Goal: Entertainment & Leisure: Consume media (video, audio)

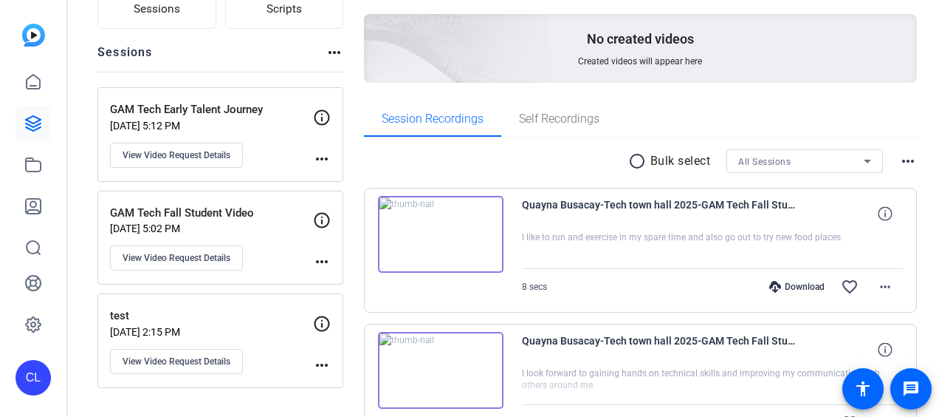
scroll to position [222, 0]
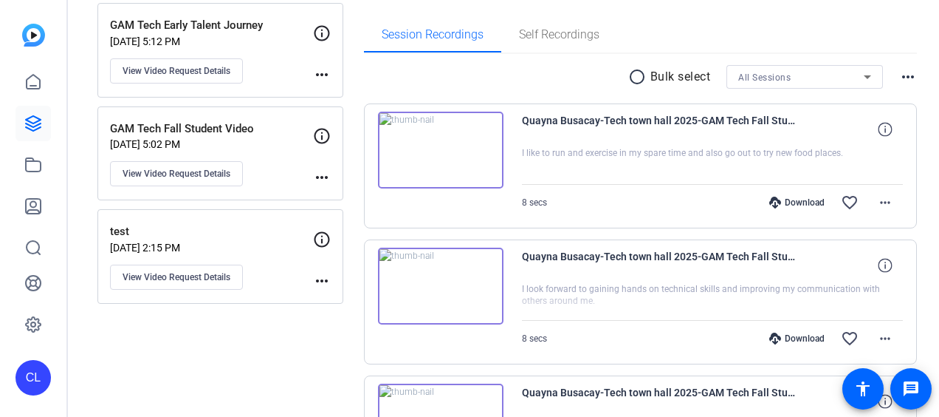
click at [442, 149] on img at bounding box center [441, 150] width 126 height 77
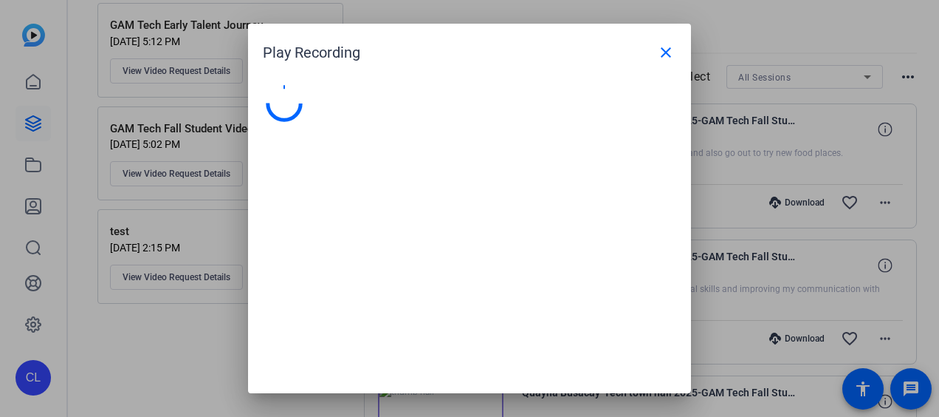
scroll to position [0, 0]
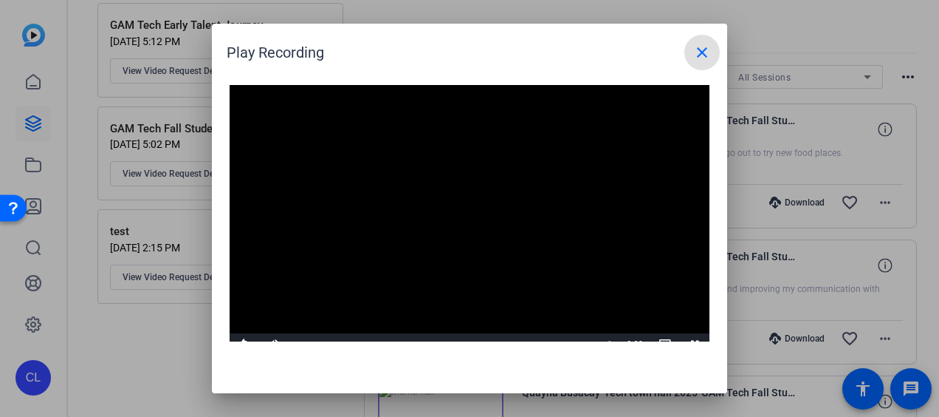
click at [710, 52] on mat-icon "close" at bounding box center [702, 53] width 18 height 18
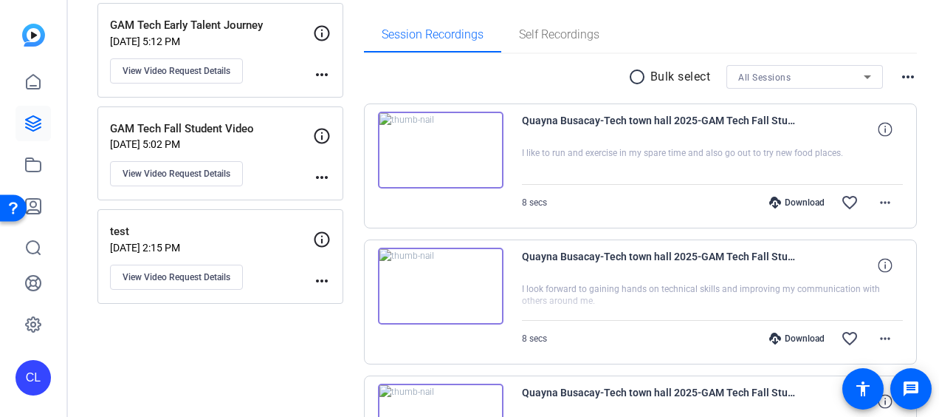
click at [431, 144] on img at bounding box center [441, 150] width 126 height 77
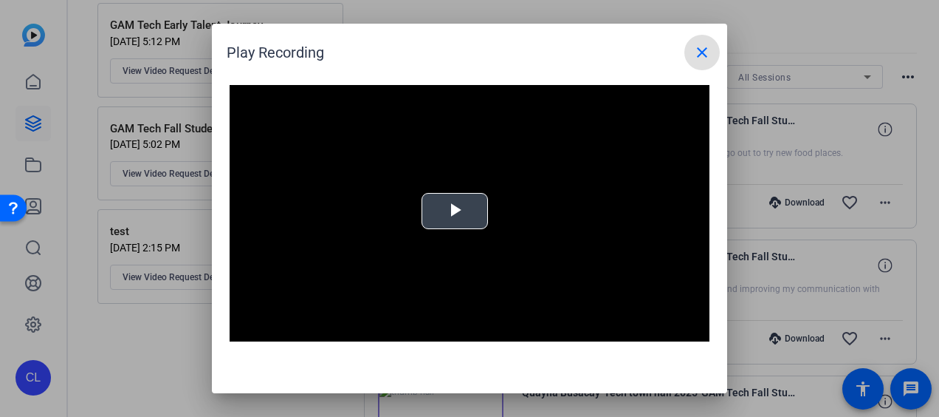
click at [455, 211] on span "Video Player" at bounding box center [455, 211] width 0 height 0
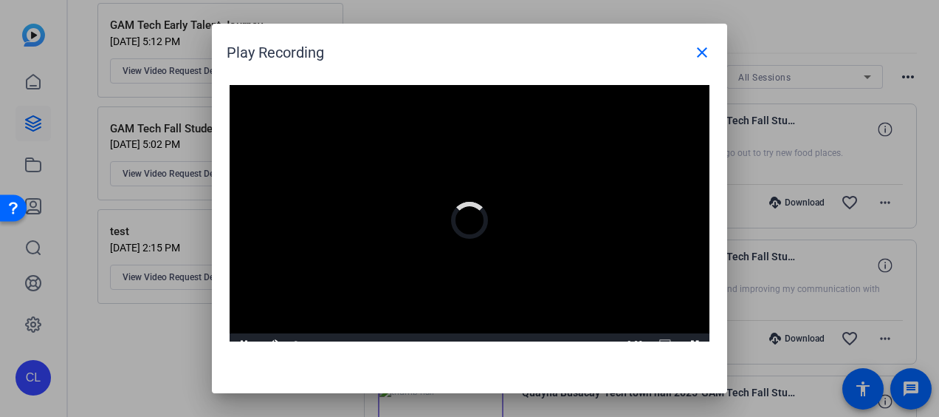
scroll to position [14, 0]
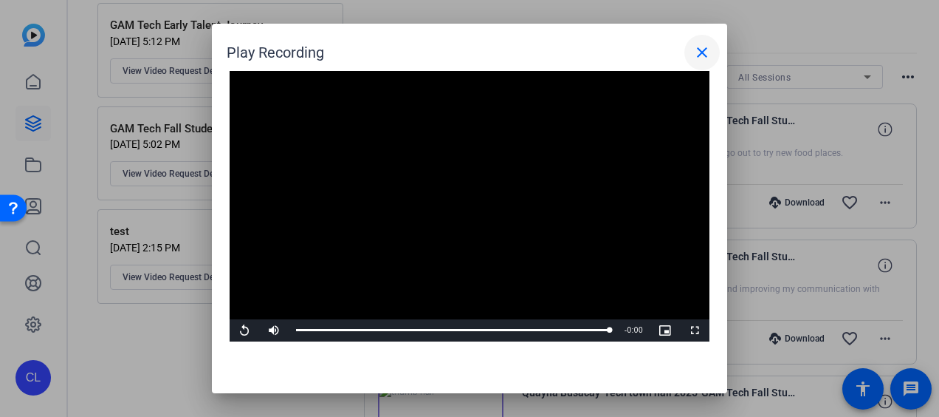
click at [705, 50] on mat-icon "close" at bounding box center [702, 53] width 18 height 18
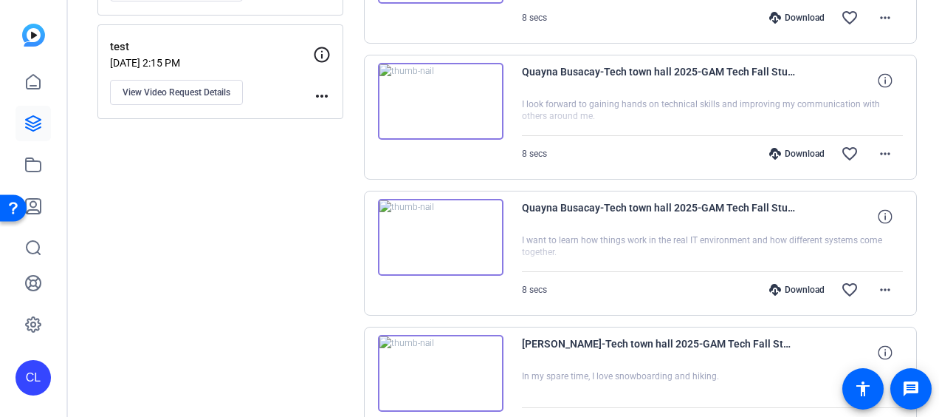
scroll to position [591, 0]
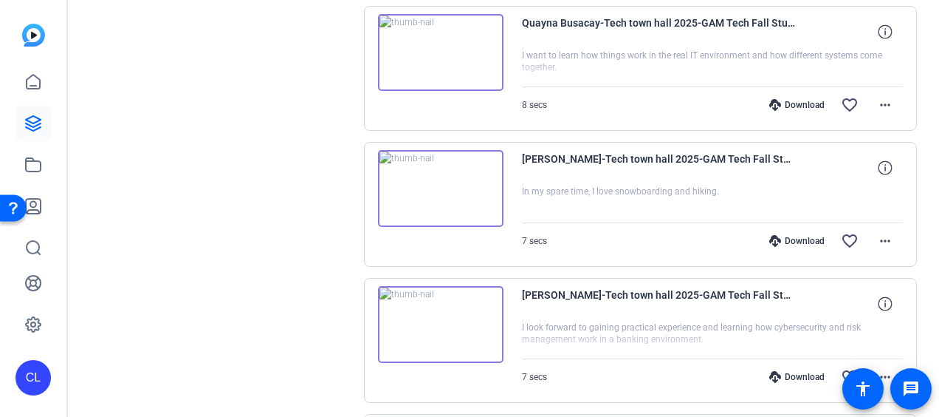
click at [431, 180] on img at bounding box center [441, 188] width 126 height 77
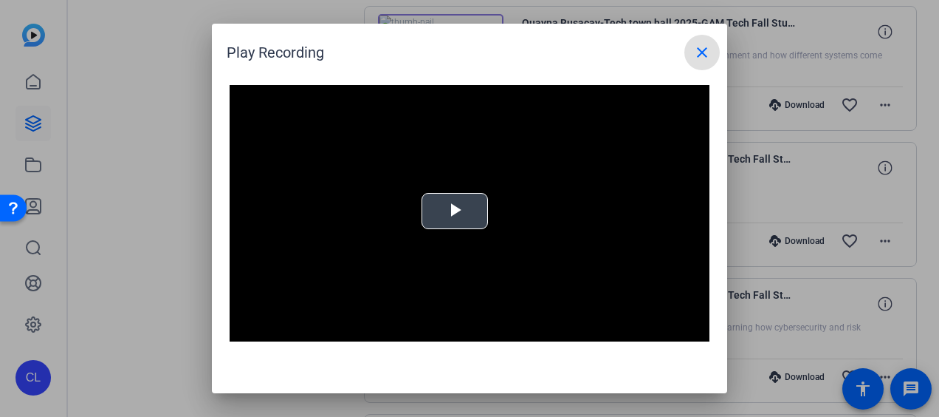
click at [455, 211] on span "Video Player" at bounding box center [455, 211] width 0 height 0
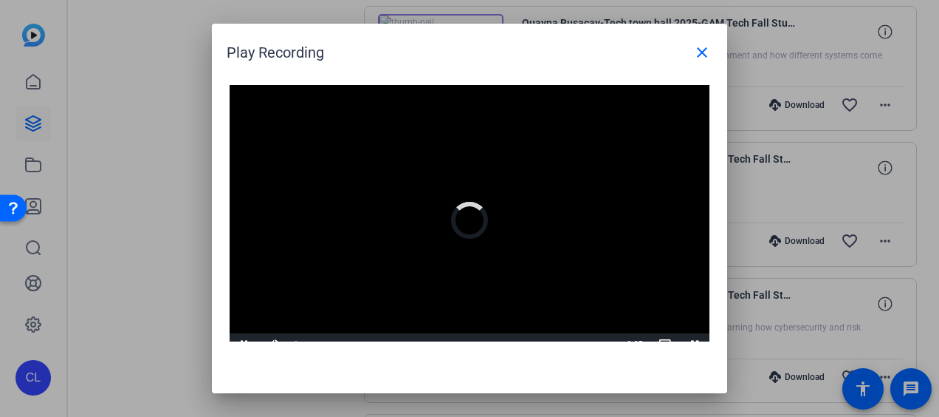
scroll to position [14, 0]
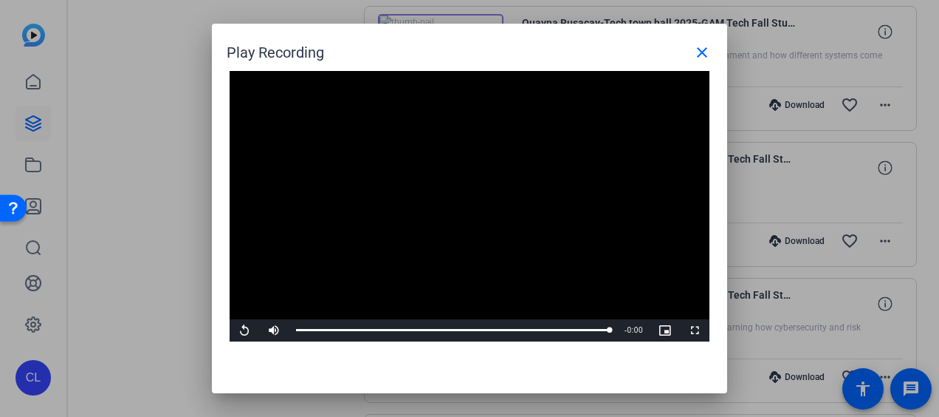
click at [597, 394] on div at bounding box center [469, 208] width 939 height 417
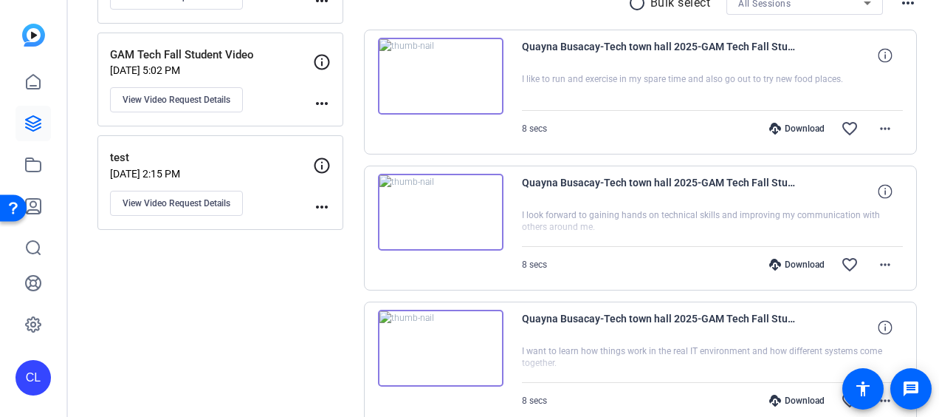
scroll to position [517, 0]
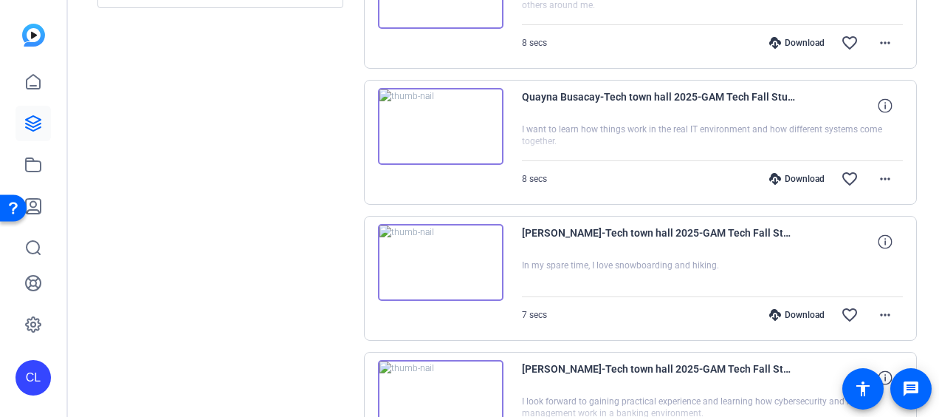
click at [444, 252] on img at bounding box center [441, 262] width 126 height 77
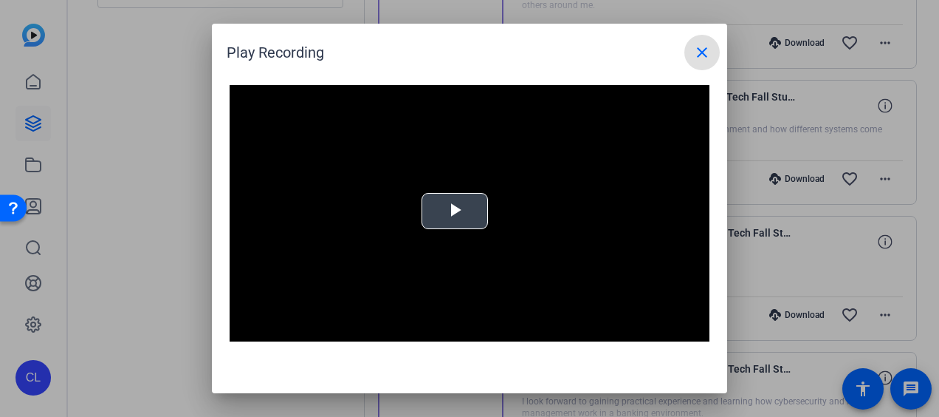
click at [459, 191] on video "Video Player" at bounding box center [470, 220] width 480 height 270
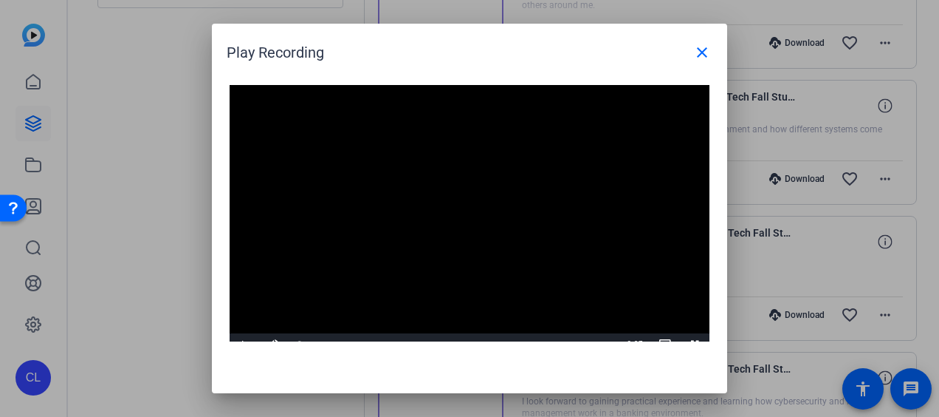
click at [502, 213] on video "Video Player" at bounding box center [470, 220] width 480 height 270
drag, startPoint x: 696, startPoint y: 52, endPoint x: 699, endPoint y: 69, distance: 17.4
click at [699, 61] on mat-icon "close" at bounding box center [702, 53] width 18 height 18
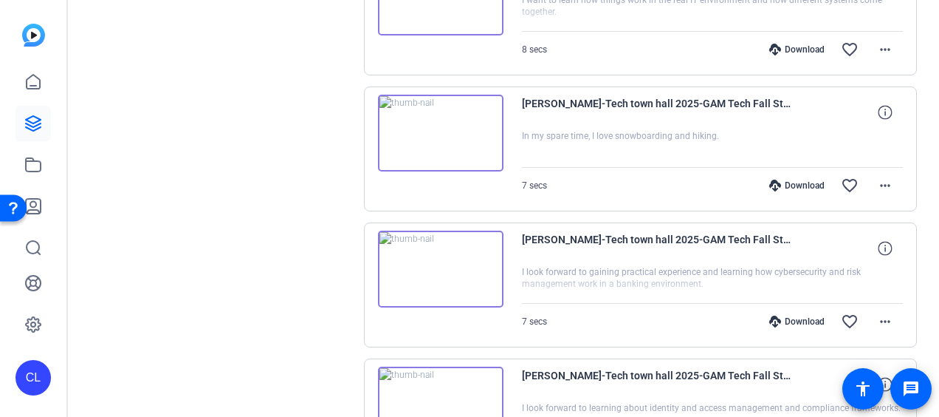
scroll to position [665, 0]
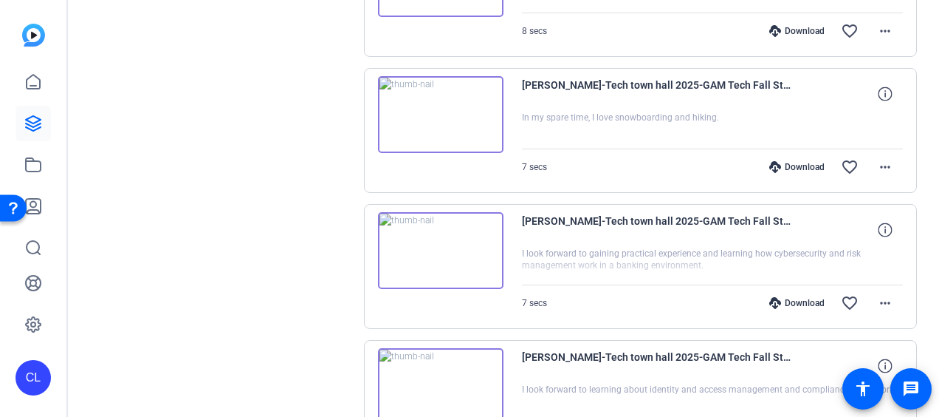
click at [435, 249] on img at bounding box center [441, 250] width 126 height 77
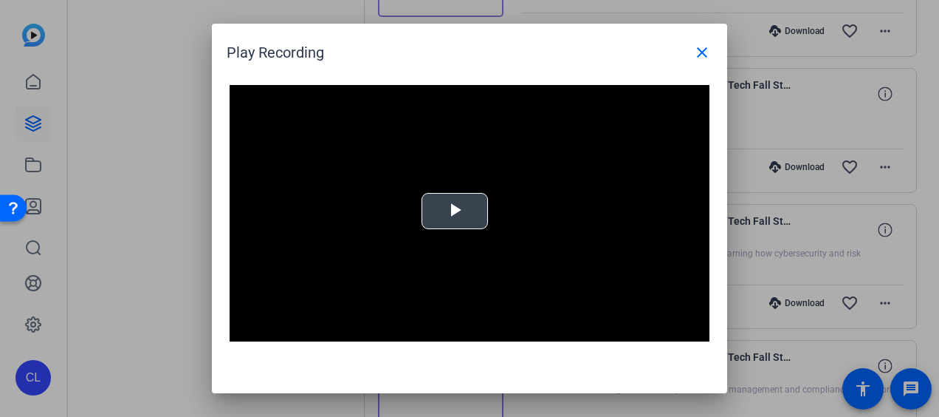
click at [455, 211] on span "Video Player" at bounding box center [455, 211] width 0 height 0
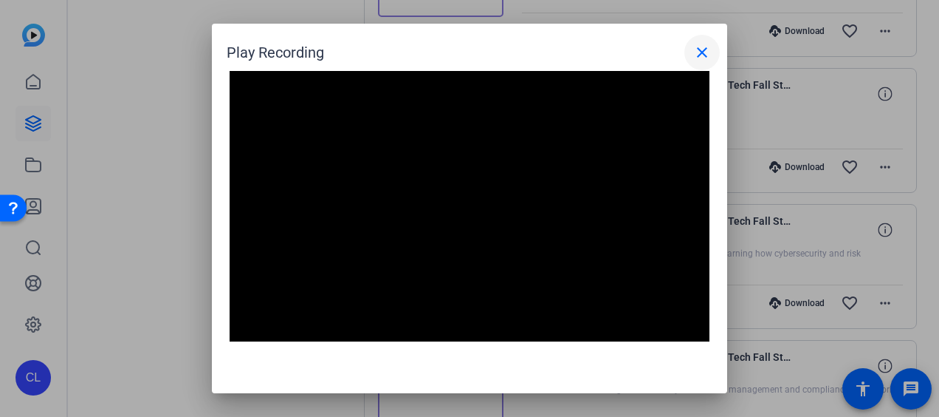
click at [699, 58] on mat-icon "close" at bounding box center [702, 53] width 18 height 18
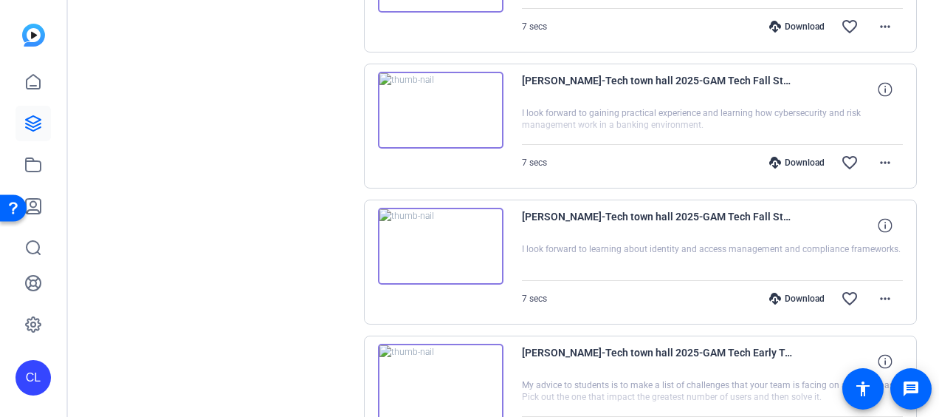
scroll to position [812, 0]
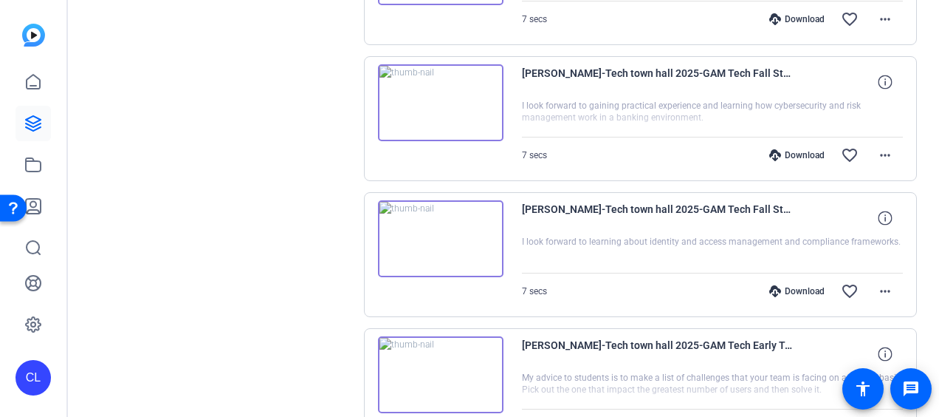
click at [441, 228] on img at bounding box center [441, 238] width 126 height 77
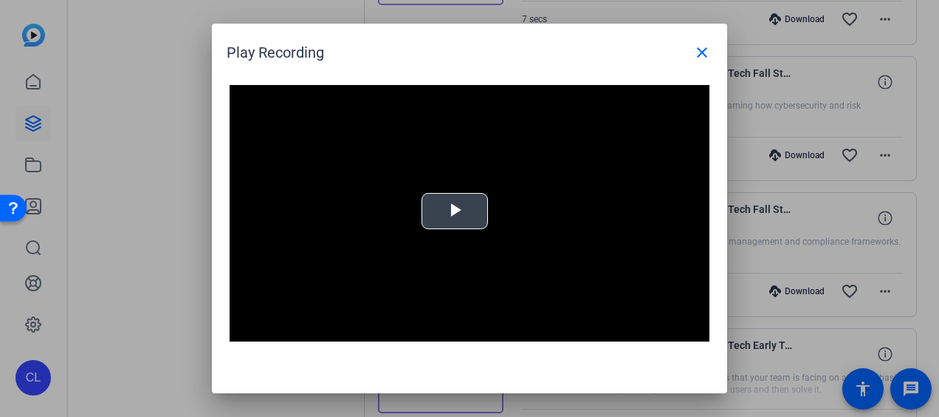
click at [436, 222] on div "Video Player is loading. Play Video Play Mute Current Time 0:00 / Duration 0:07…" at bounding box center [470, 220] width 480 height 270
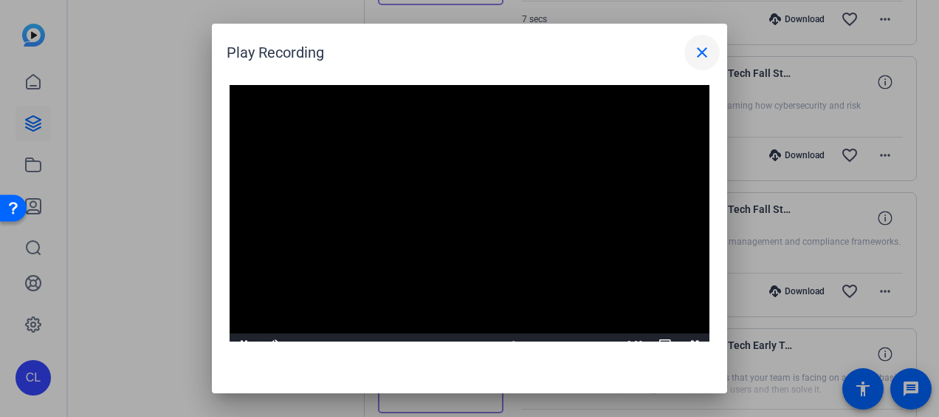
click at [705, 55] on mat-icon "close" at bounding box center [702, 53] width 18 height 18
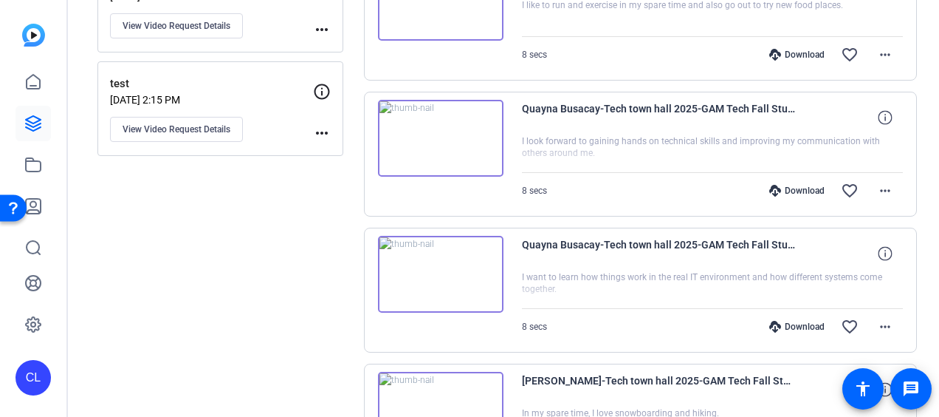
scroll to position [222, 0]
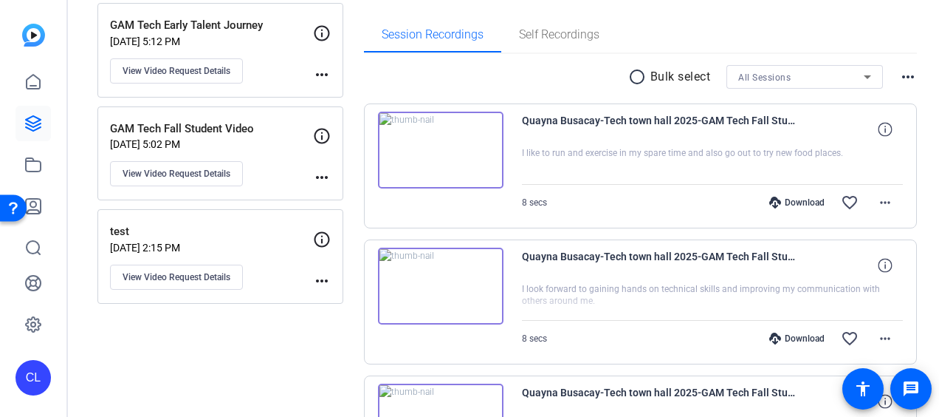
click at [440, 148] on img at bounding box center [441, 150] width 126 height 77
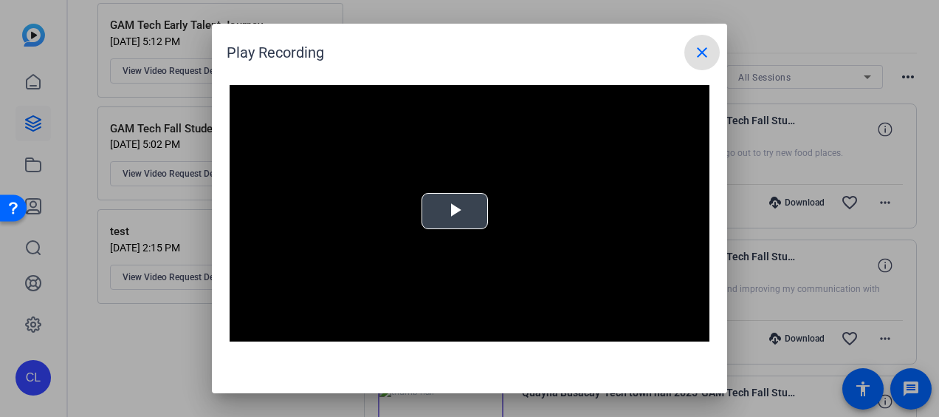
click at [455, 211] on span "Video Player" at bounding box center [455, 211] width 0 height 0
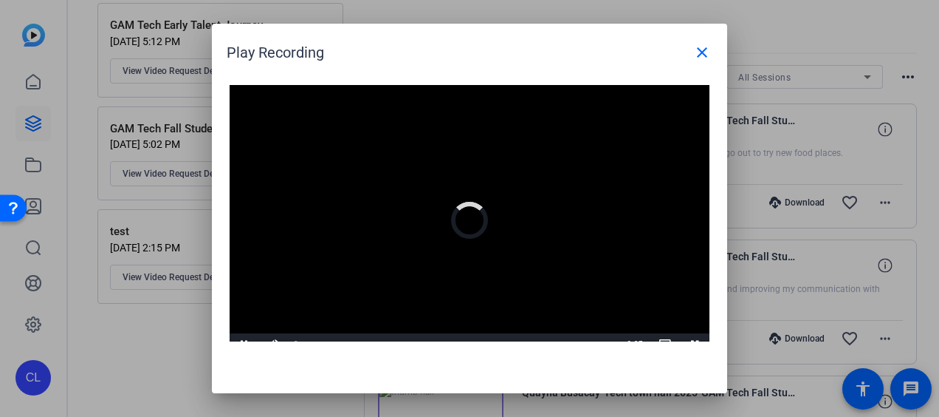
scroll to position [14, 0]
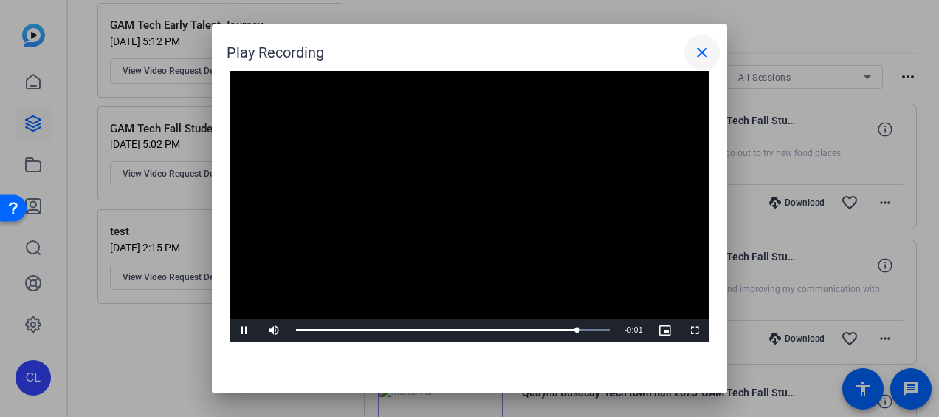
click at [702, 54] on mat-icon "close" at bounding box center [702, 53] width 18 height 18
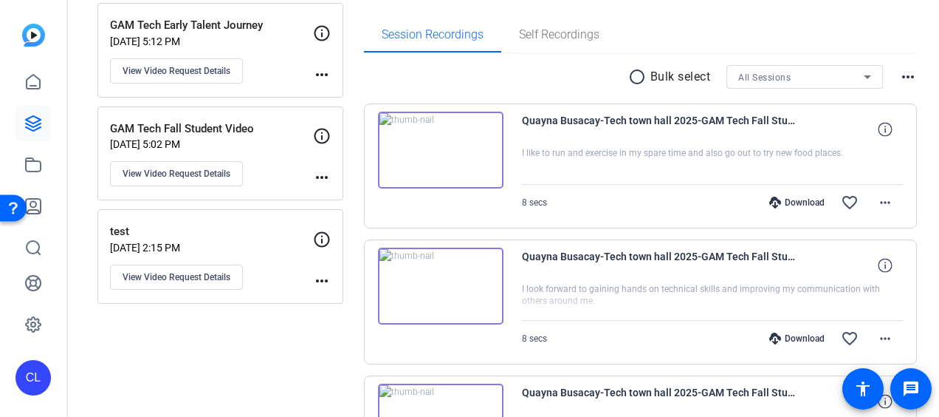
click at [438, 285] on img at bounding box center [441, 285] width 126 height 77
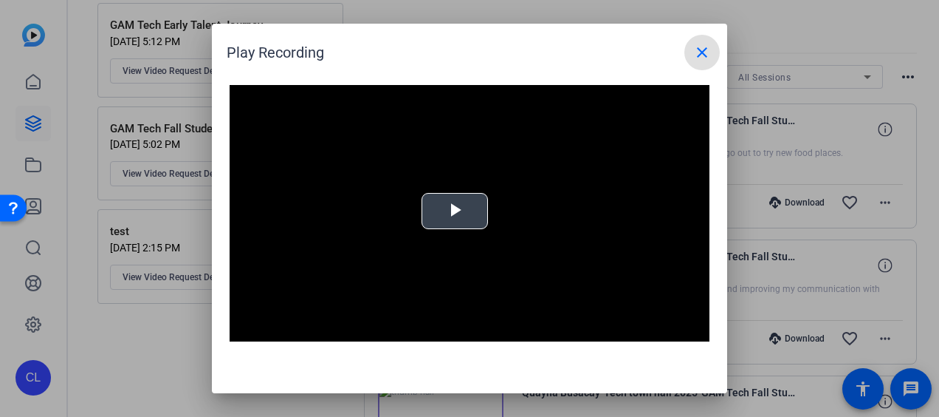
click at [455, 211] on span "Video Player" at bounding box center [455, 211] width 0 height 0
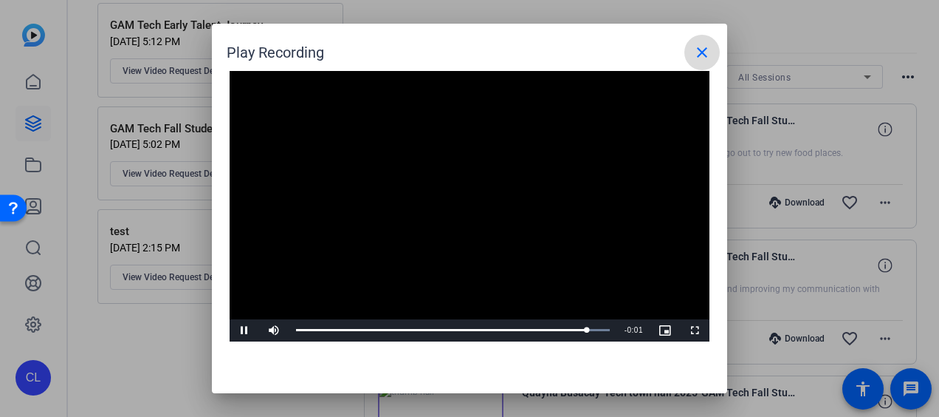
click at [708, 59] on mat-icon "close" at bounding box center [702, 53] width 18 height 18
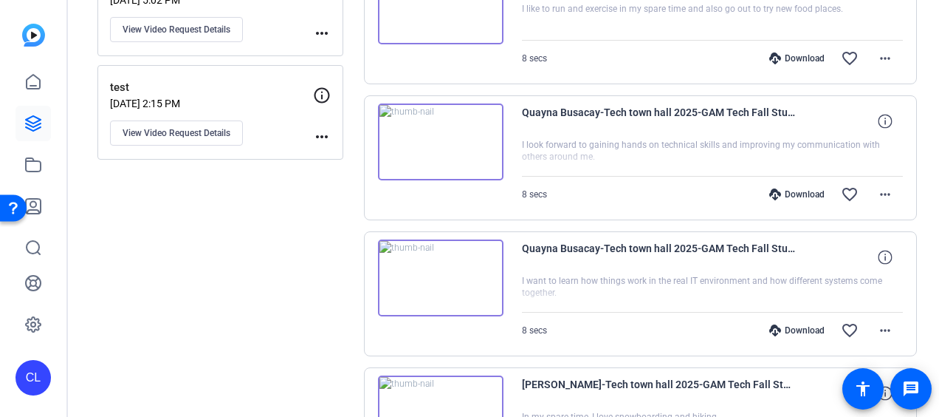
scroll to position [369, 0]
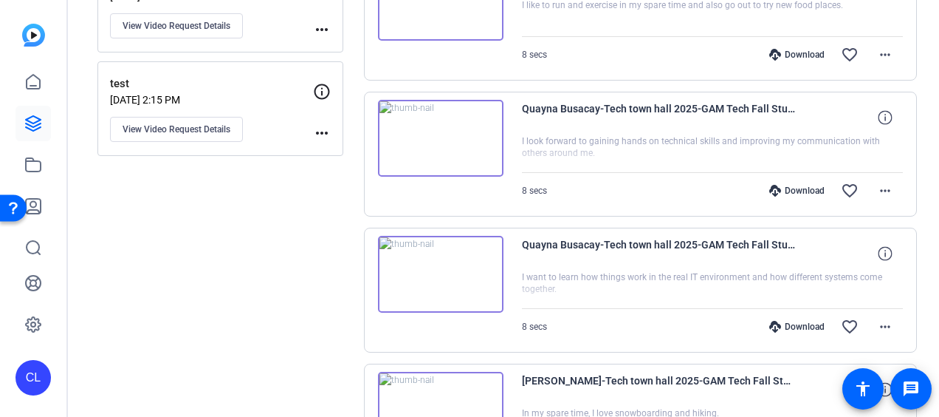
click at [442, 273] on img at bounding box center [441, 274] width 126 height 77
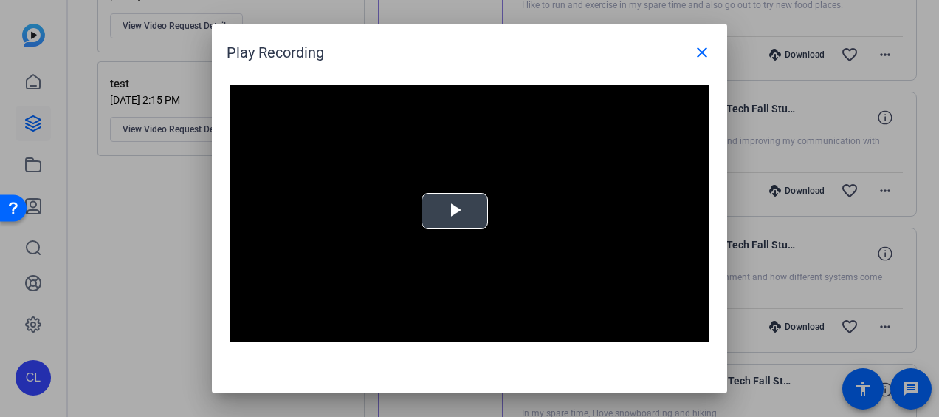
click at [455, 211] on span "Video Player" at bounding box center [455, 211] width 0 height 0
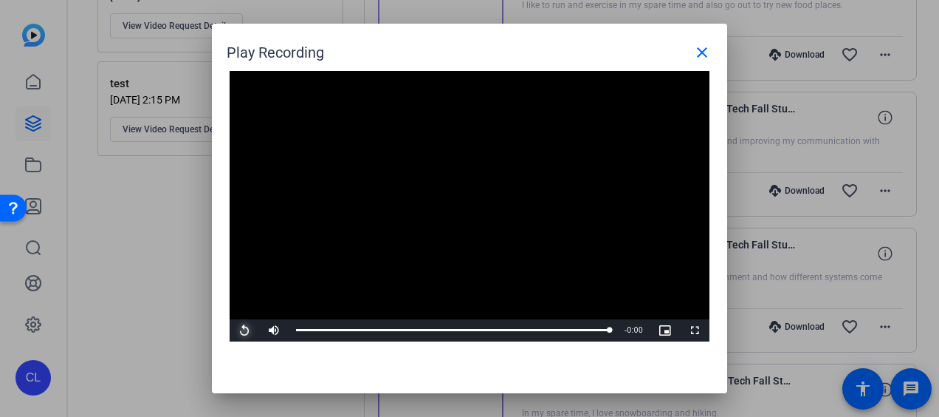
click at [250, 330] on span "Video Player" at bounding box center [245, 330] width 30 height 0
click at [705, 53] on mat-icon "close" at bounding box center [702, 53] width 18 height 18
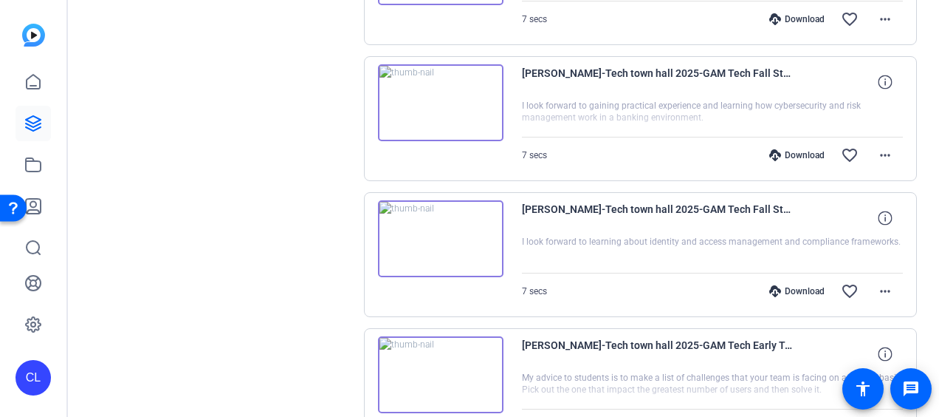
scroll to position [960, 0]
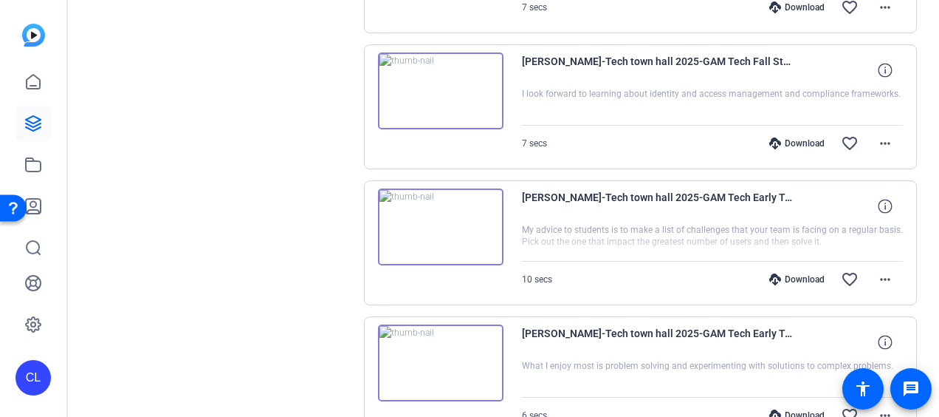
click at [439, 224] on img at bounding box center [441, 226] width 126 height 77
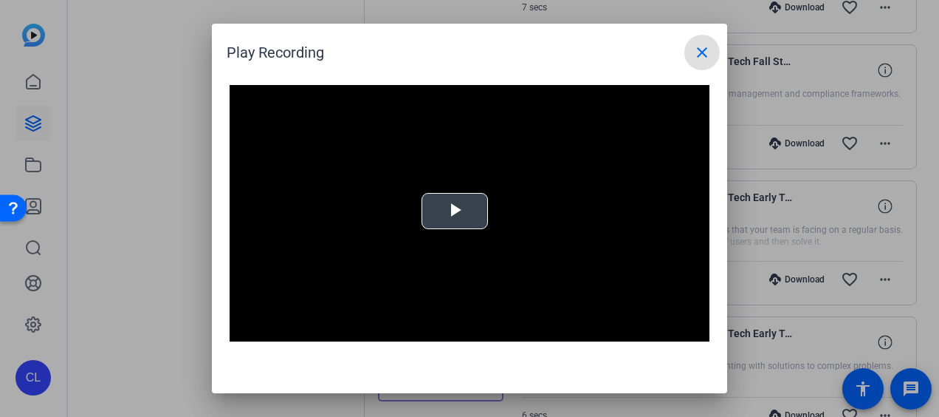
click at [455, 211] on span "Video Player" at bounding box center [455, 211] width 0 height 0
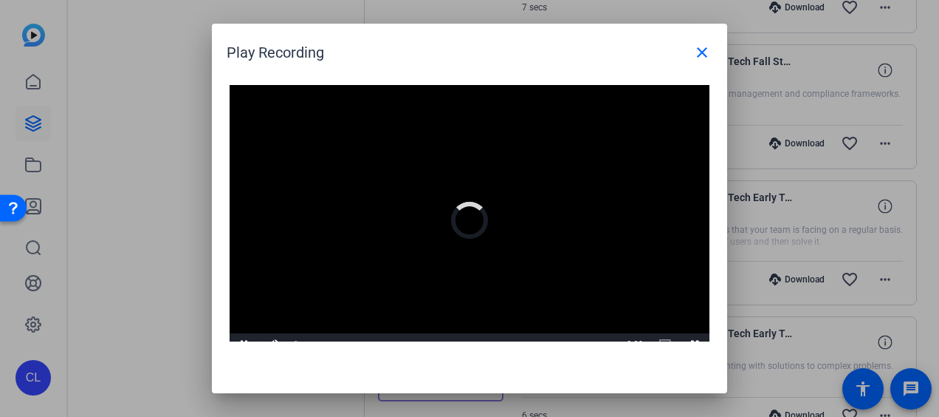
scroll to position [14, 0]
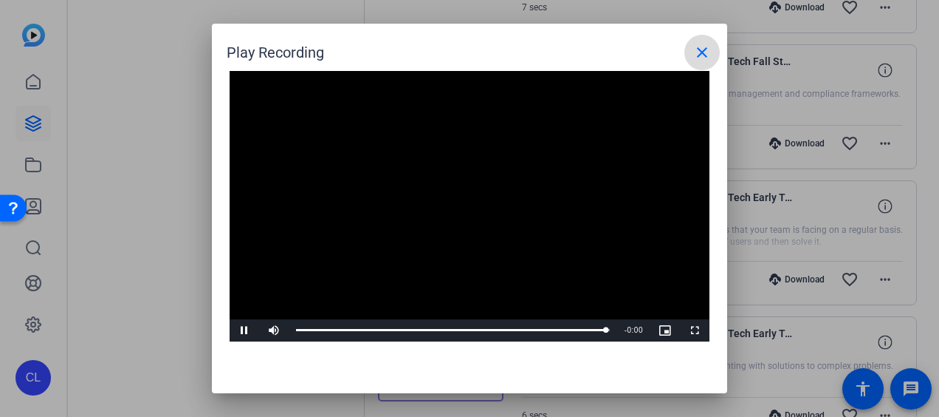
click at [697, 44] on mat-icon "close" at bounding box center [702, 53] width 18 height 18
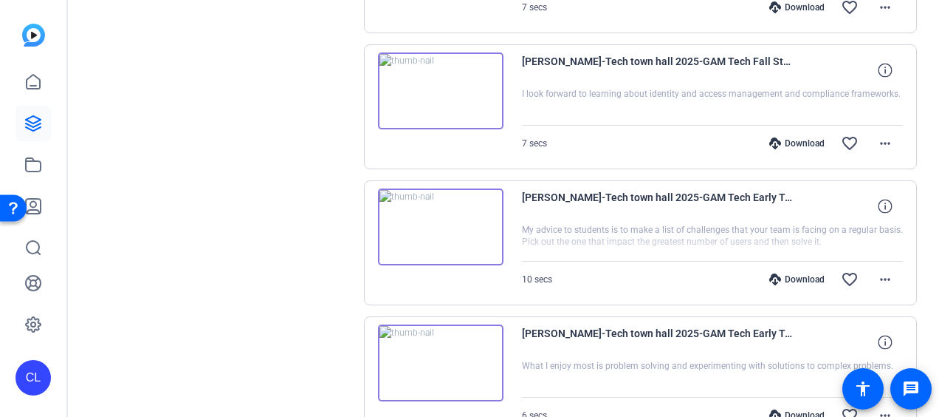
scroll to position [1034, 0]
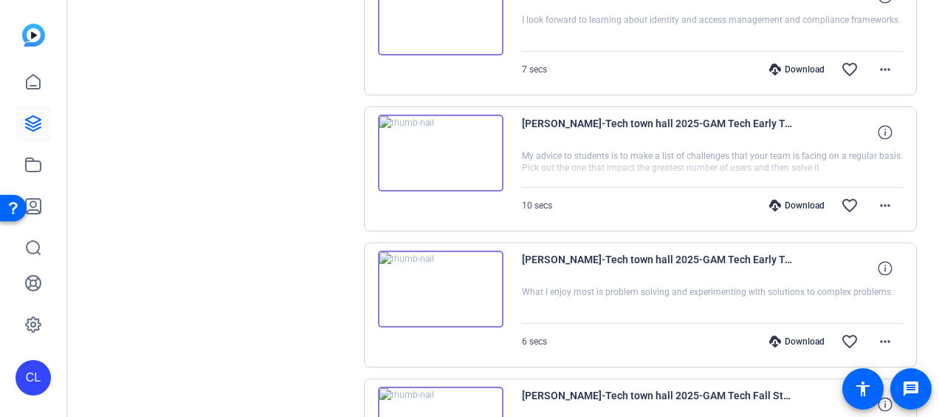
click at [435, 282] on img at bounding box center [441, 288] width 126 height 77
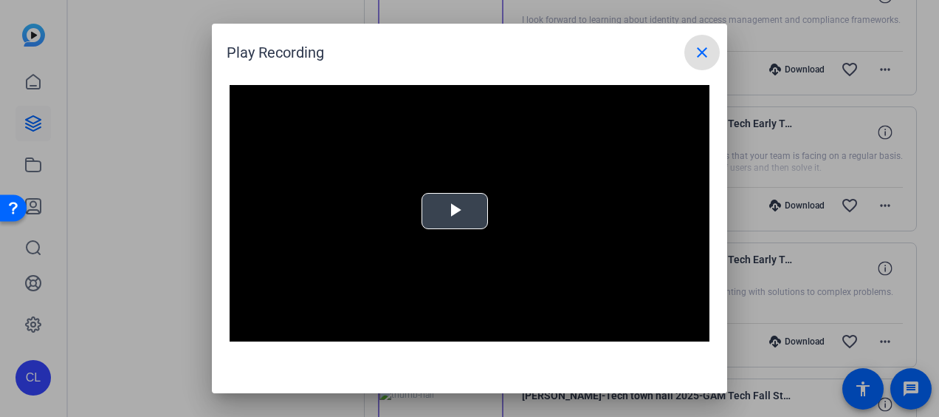
click at [455, 211] on span "Video Player" at bounding box center [455, 211] width 0 height 0
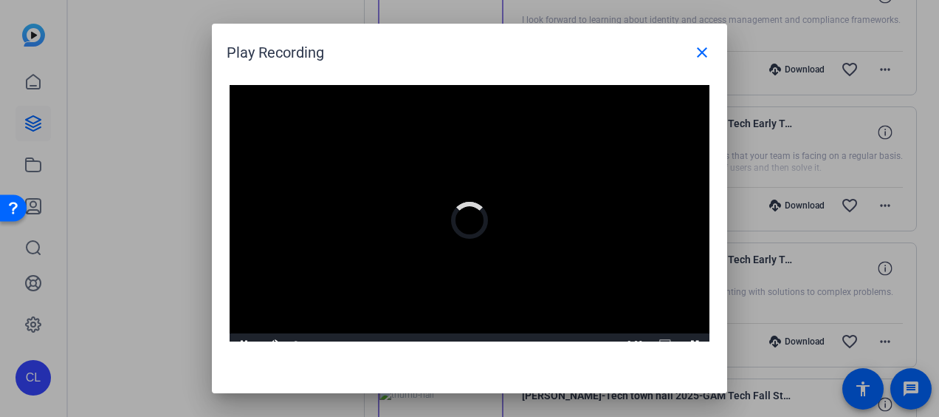
scroll to position [14, 0]
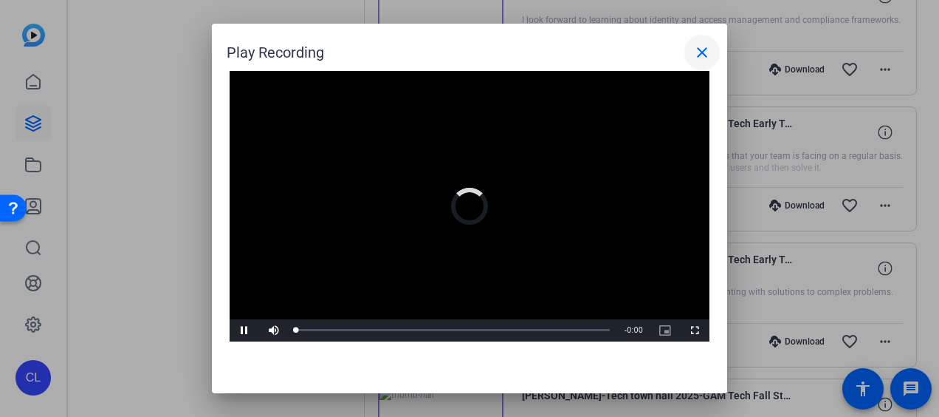
click at [696, 53] on mat-icon "close" at bounding box center [702, 53] width 18 height 18
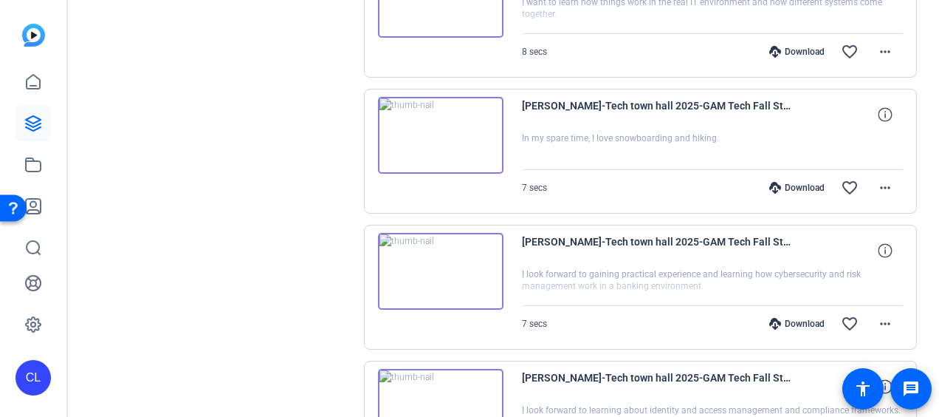
scroll to position [517, 0]
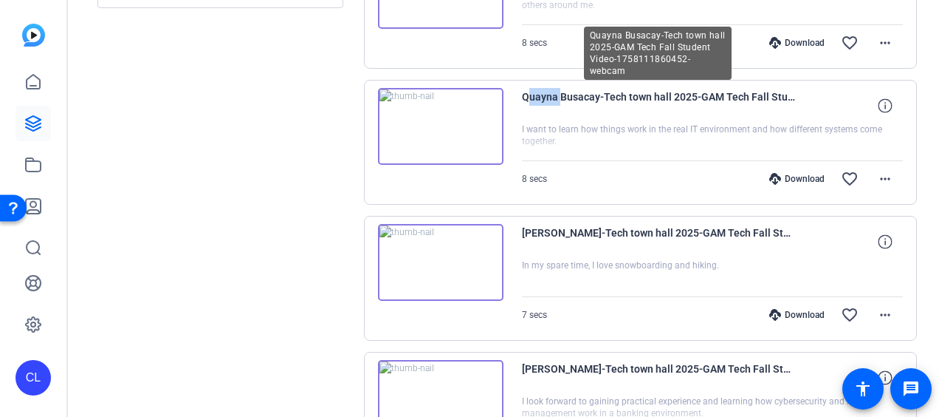
drag, startPoint x: 522, startPoint y: 96, endPoint x: 555, endPoint y: 97, distance: 32.5
click at [555, 97] on span "Quayna Busacay-Tech town hall 2025-GAM Tech Fall Student Video-1758111860452-we…" at bounding box center [658, 105] width 273 height 35
copy span "Quayna"
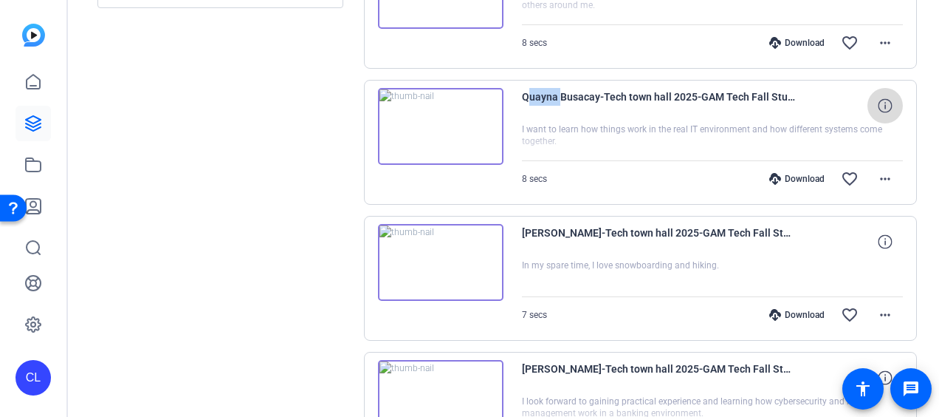
click at [879, 106] on icon at bounding box center [885, 105] width 14 height 14
click at [908, 123] on div "Quayna Busacay-Tech town hall 2025-GAM Tech Fall Student Video-1758111860452-we…" at bounding box center [639, 142] width 555 height 125
click at [549, 136] on div at bounding box center [711, 141] width 383 height 37
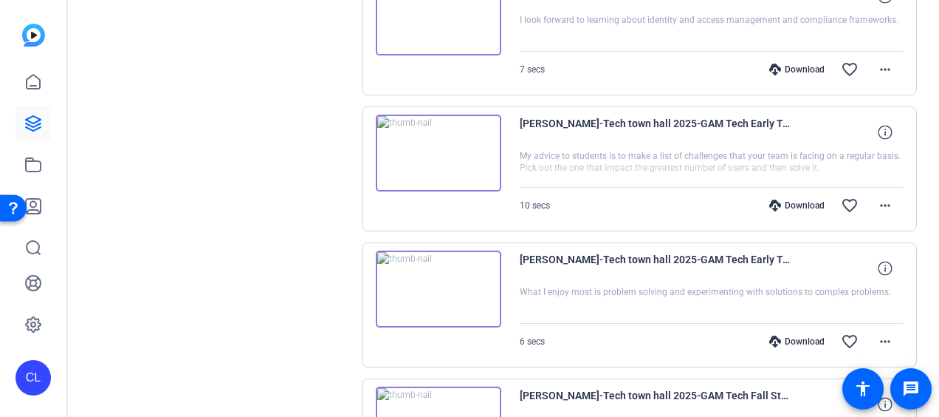
scroll to position [1182, 0]
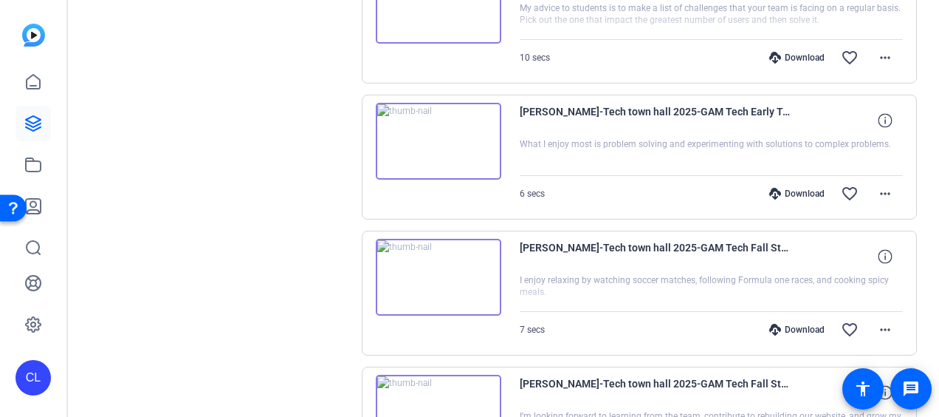
click at [449, 142] on img at bounding box center [439, 141] width 126 height 77
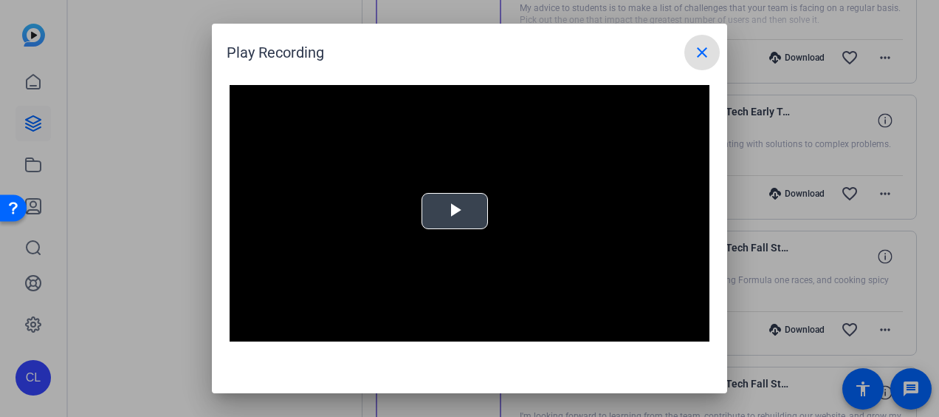
click at [455, 211] on span "Video Player" at bounding box center [455, 211] width 0 height 0
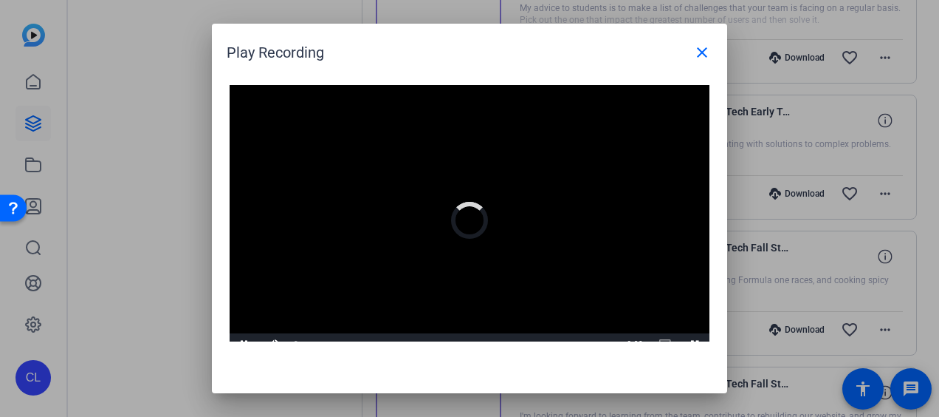
scroll to position [14, 0]
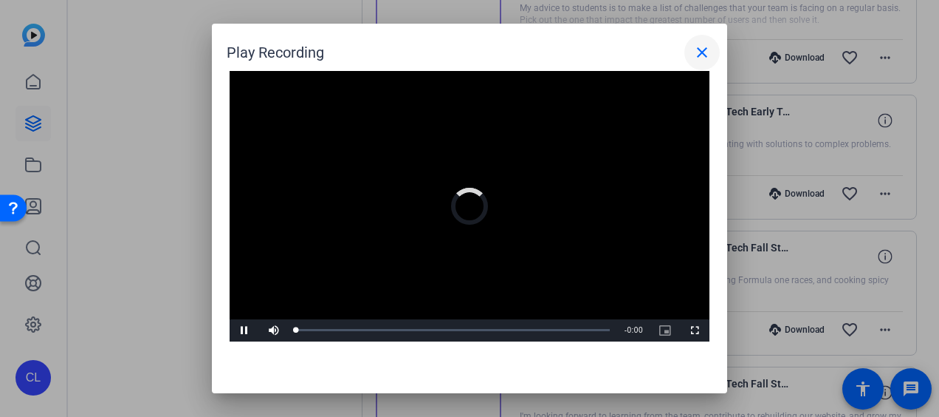
click at [697, 58] on mat-icon "close" at bounding box center [702, 53] width 18 height 18
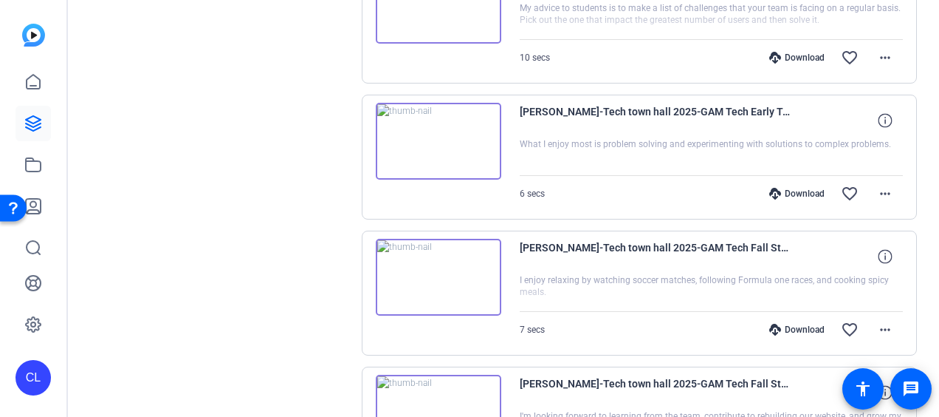
click at [439, 261] on img at bounding box center [439, 277] width 126 height 77
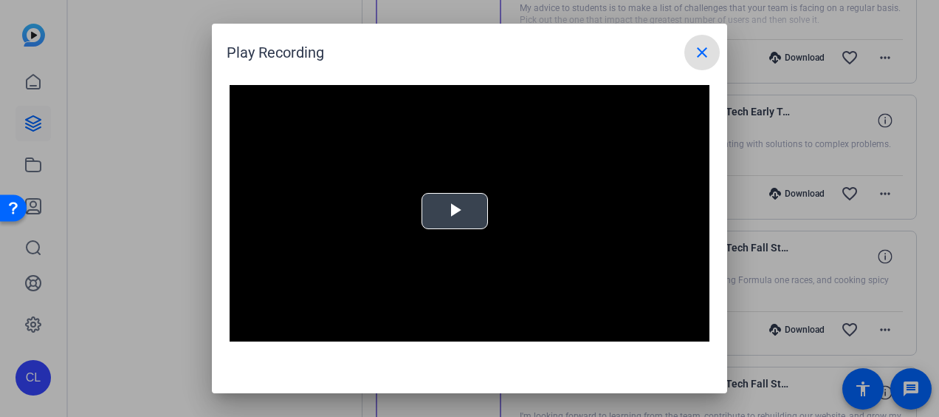
click at [455, 211] on span "Video Player" at bounding box center [455, 211] width 0 height 0
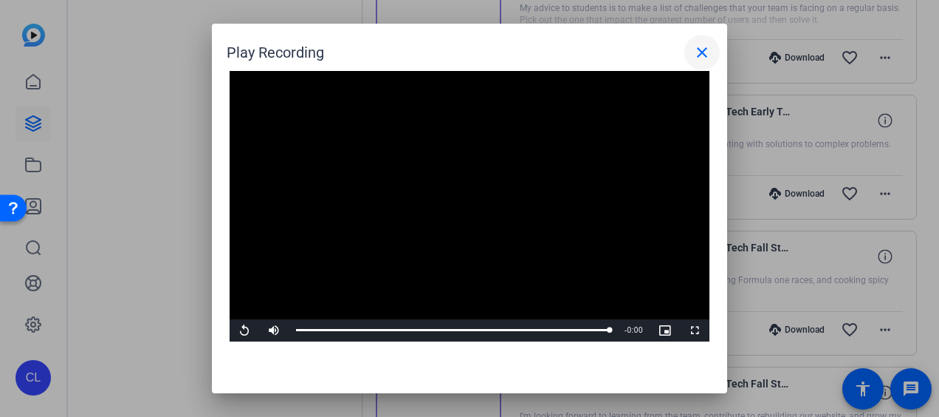
click at [705, 62] on span at bounding box center [702, 52] width 35 height 35
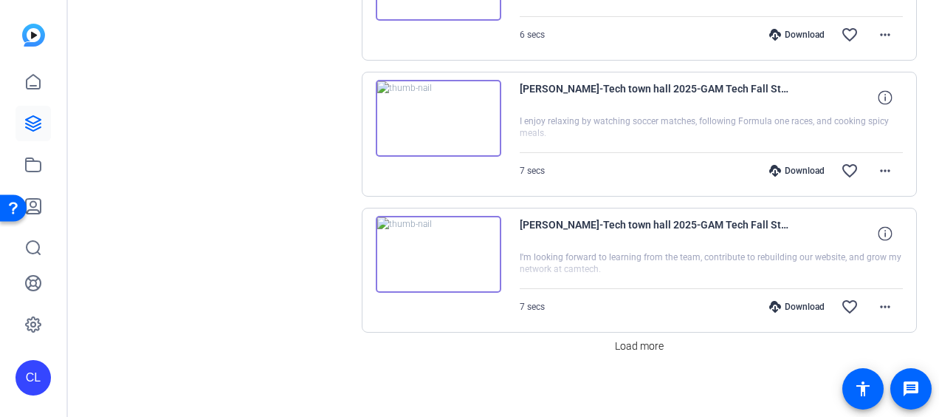
scroll to position [1341, 0]
click at [615, 120] on div at bounding box center [711, 132] width 383 height 37
click at [634, 340] on span "Load more" at bounding box center [639, 346] width 49 height 16
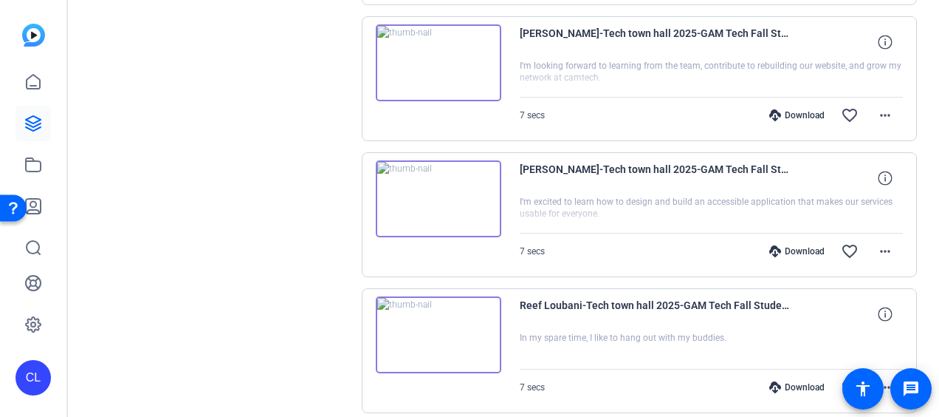
scroll to position [1563, 0]
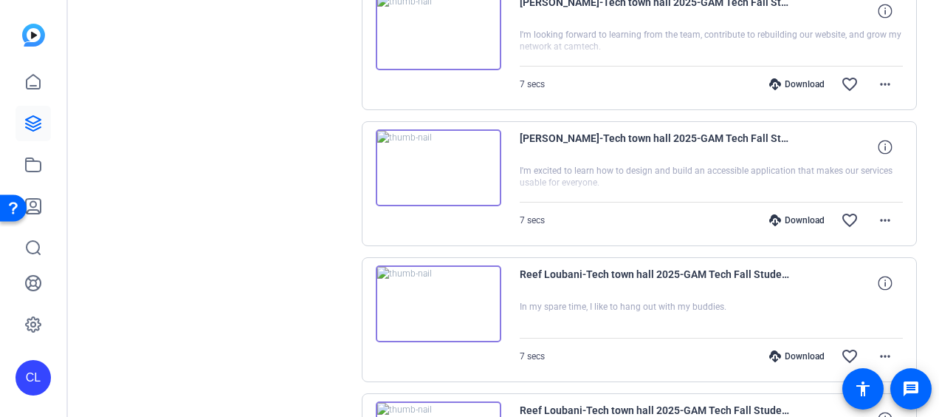
click at [437, 18] on img at bounding box center [439, 31] width 126 height 77
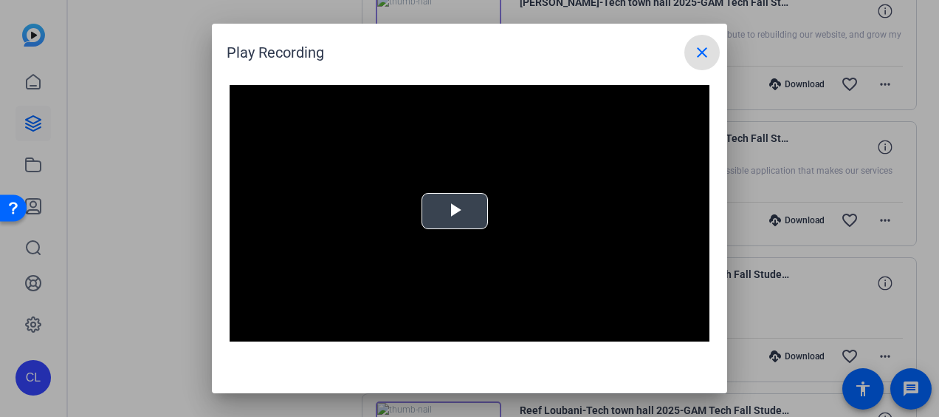
click at [455, 211] on span "Video Player" at bounding box center [455, 211] width 0 height 0
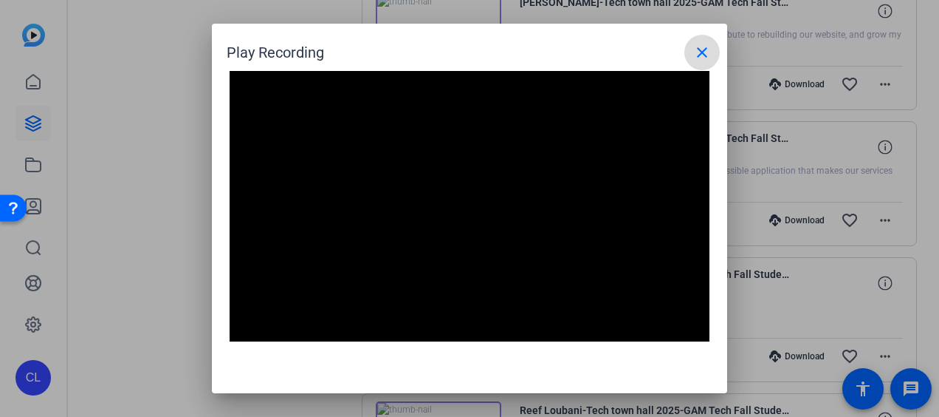
click at [702, 52] on mat-icon "close" at bounding box center [702, 53] width 18 height 18
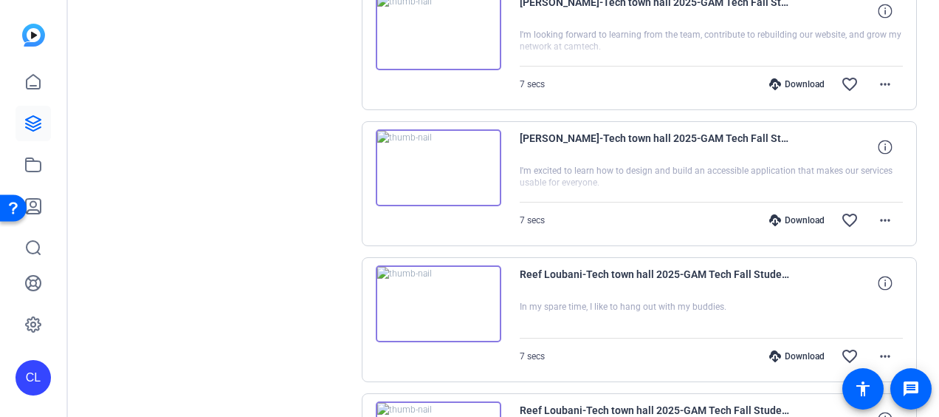
click at [564, 165] on div at bounding box center [711, 183] width 383 height 37
click at [587, 171] on div at bounding box center [711, 183] width 383 height 37
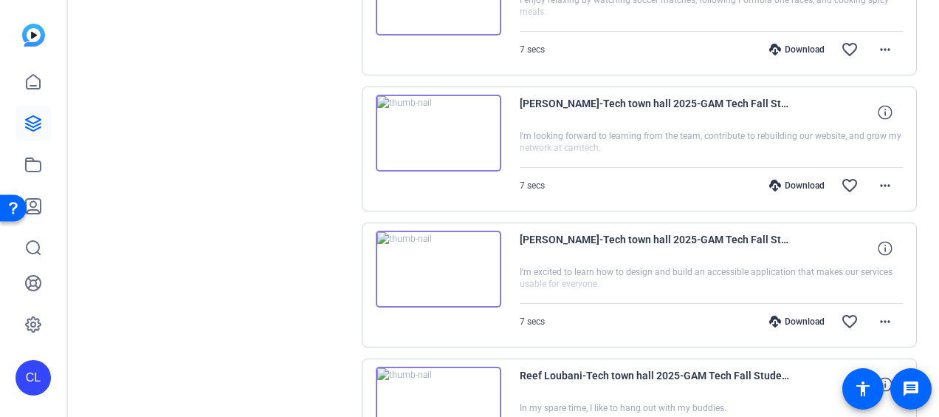
scroll to position [1415, 0]
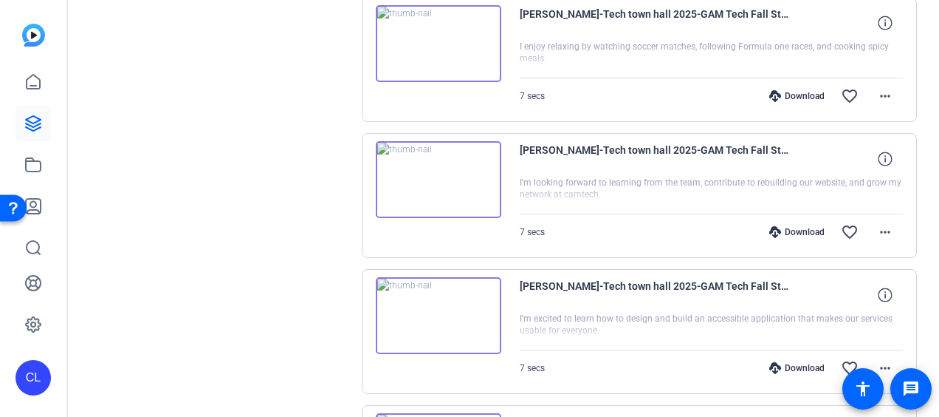
click at [464, 174] on img at bounding box center [439, 179] width 126 height 77
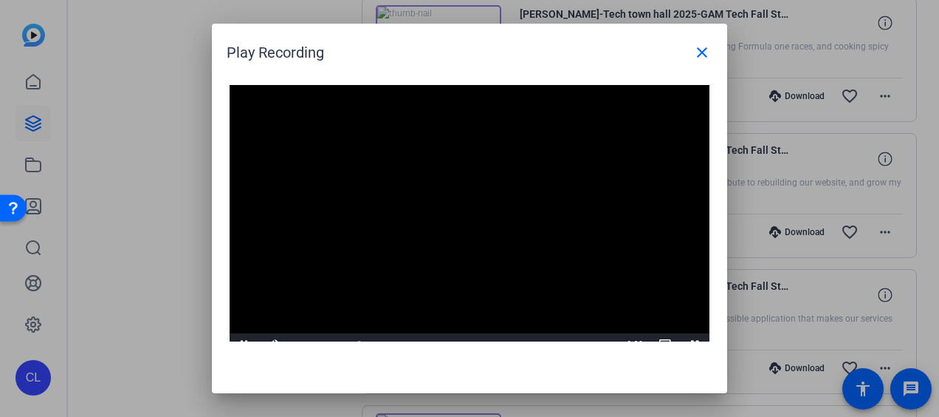
drag, startPoint x: 588, startPoint y: 50, endPoint x: 323, endPoint y: 92, distance: 268.3
click at [0, 0] on openreel-play-recording-popup "Play Recording close Video Player is loading. Play Video Pause Mute Current Tim…" at bounding box center [0, 0] width 0 height 0
click at [705, 55] on mat-icon "close" at bounding box center [702, 53] width 18 height 18
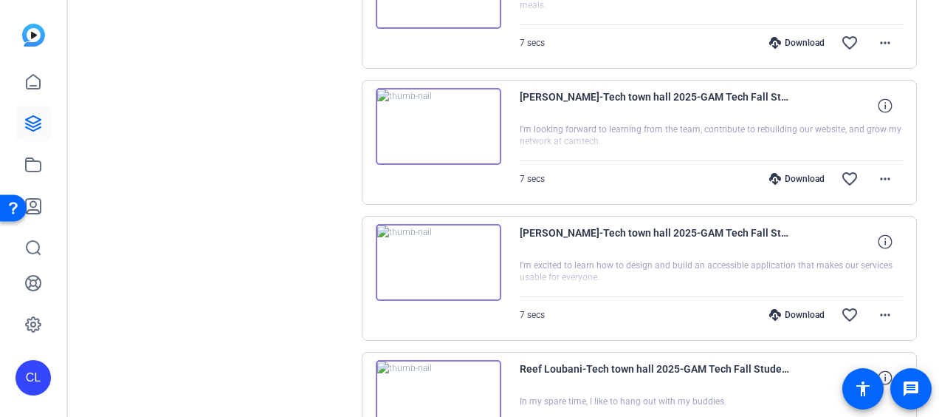
scroll to position [1489, 0]
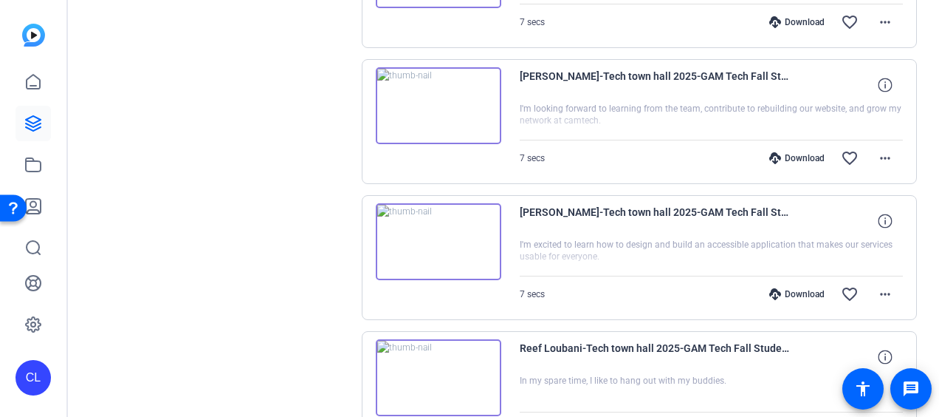
click at [440, 236] on img at bounding box center [439, 241] width 126 height 77
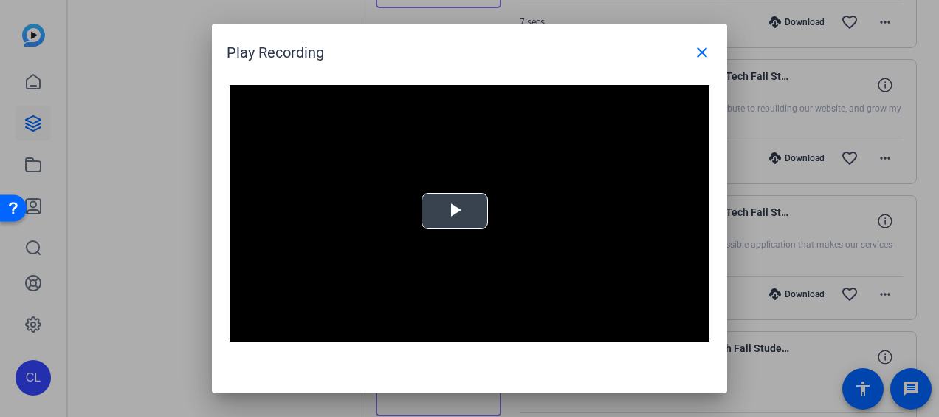
click at [455, 211] on span "Video Player" at bounding box center [455, 211] width 0 height 0
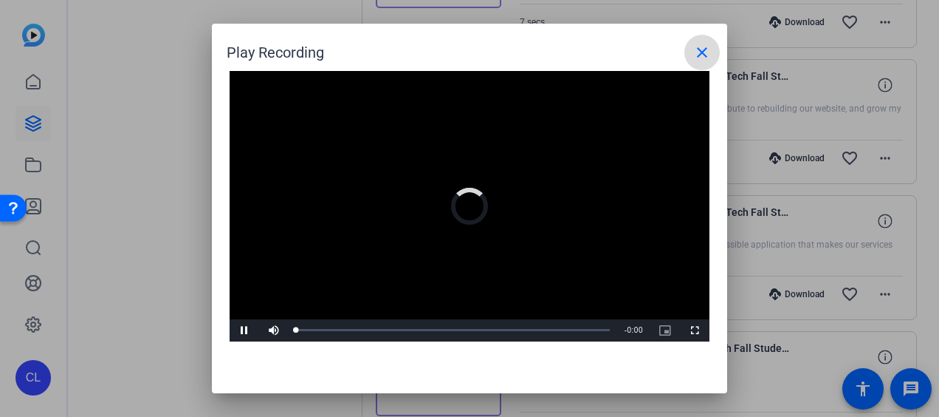
click at [702, 51] on mat-icon "close" at bounding box center [702, 53] width 18 height 18
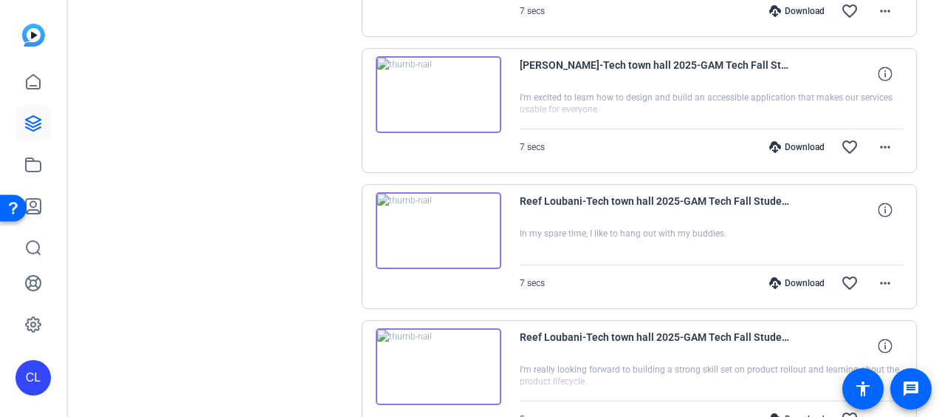
scroll to position [1637, 0]
click at [438, 216] on img at bounding box center [439, 229] width 126 height 77
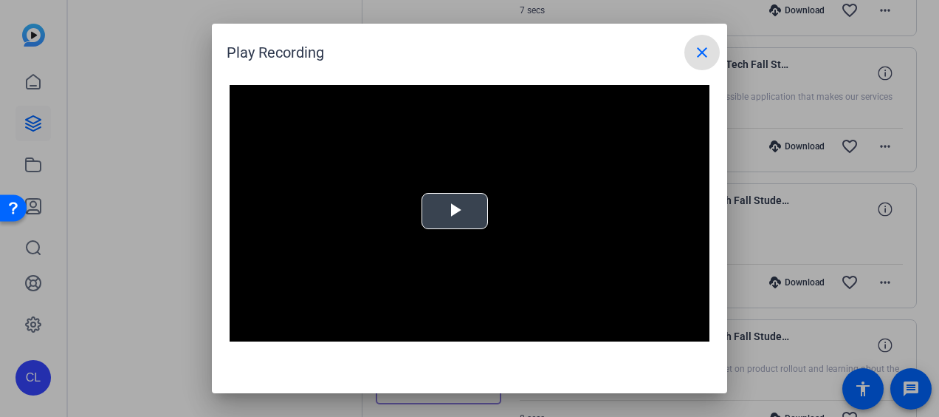
click at [455, 211] on span "Video Player" at bounding box center [455, 211] width 0 height 0
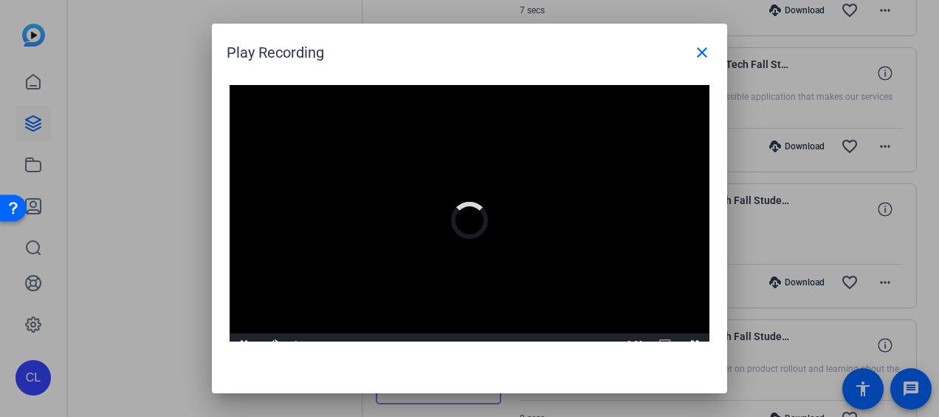
scroll to position [14, 0]
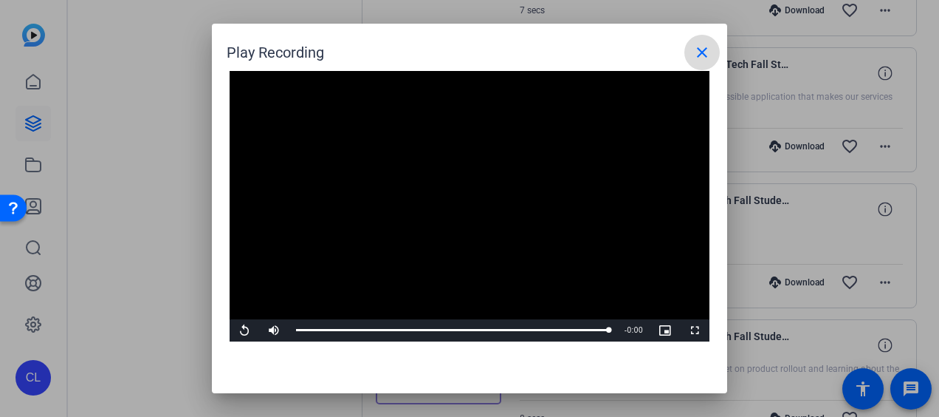
click at [695, 51] on mat-icon "close" at bounding box center [702, 53] width 18 height 18
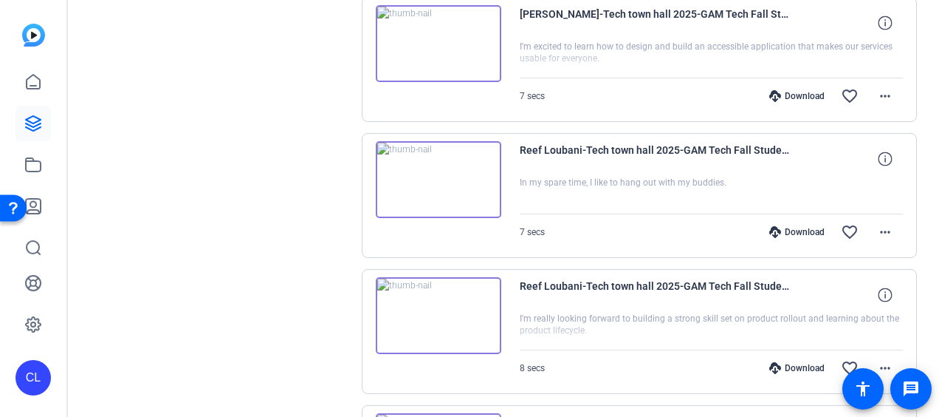
scroll to position [1710, 0]
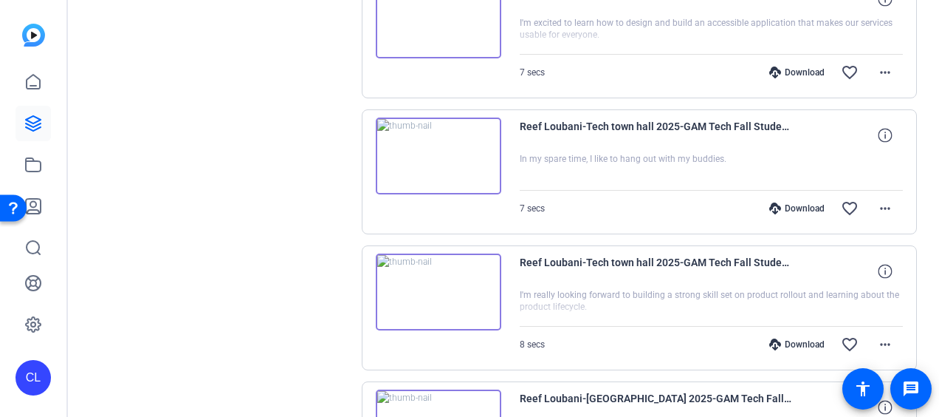
click at [446, 279] on img at bounding box center [439, 291] width 126 height 77
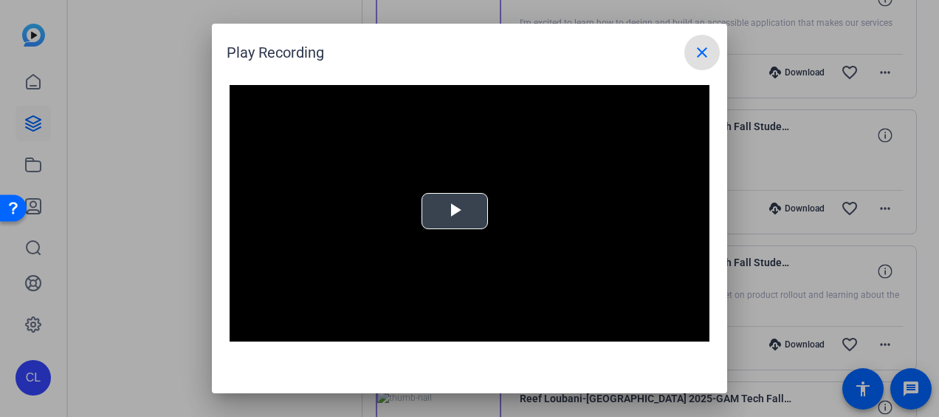
click at [455, 211] on span "Video Player" at bounding box center [455, 211] width 0 height 0
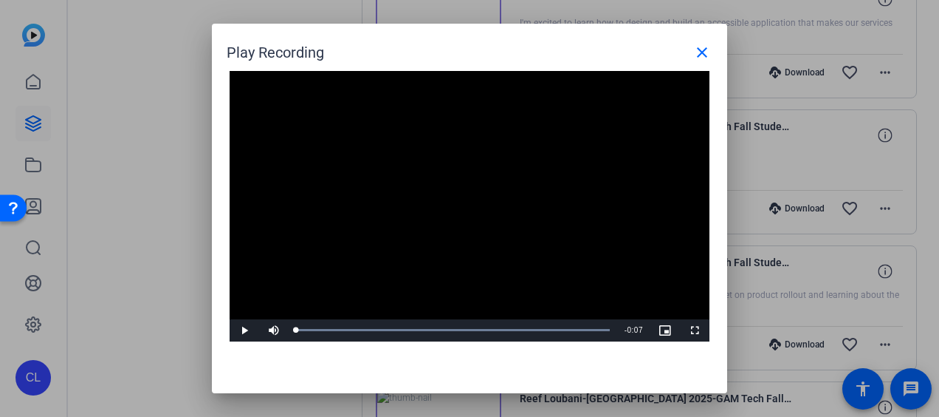
drag, startPoint x: 418, startPoint y: 328, endPoint x: 199, endPoint y: 331, distance: 218.6
click at [199, 331] on div "Play Recording close Video Player is loading. Play Video Play Mute Current Time…" at bounding box center [469, 208] width 939 height 417
click at [708, 50] on mat-icon "close" at bounding box center [702, 53] width 18 height 18
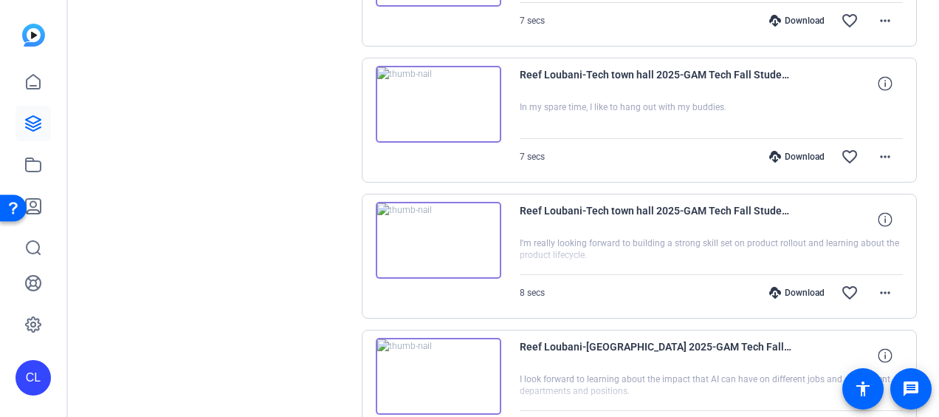
scroll to position [1784, 0]
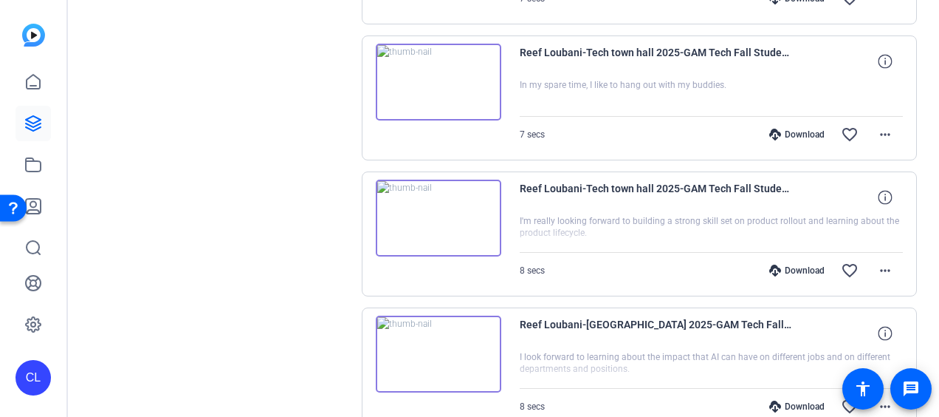
click at [445, 75] on img at bounding box center [439, 82] width 126 height 77
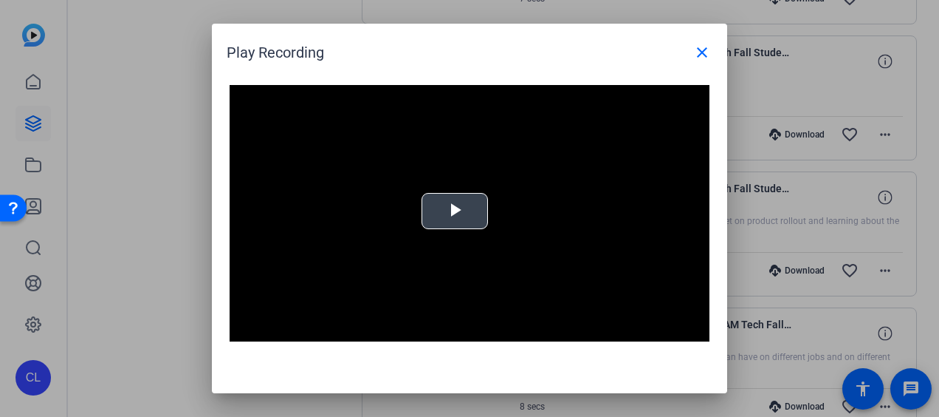
click at [455, 211] on span "Video Player" at bounding box center [455, 211] width 0 height 0
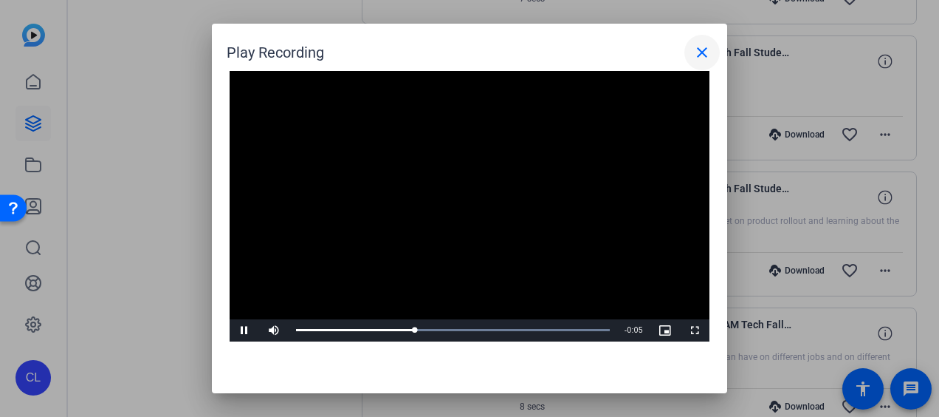
click at [702, 56] on mat-icon "close" at bounding box center [702, 53] width 18 height 18
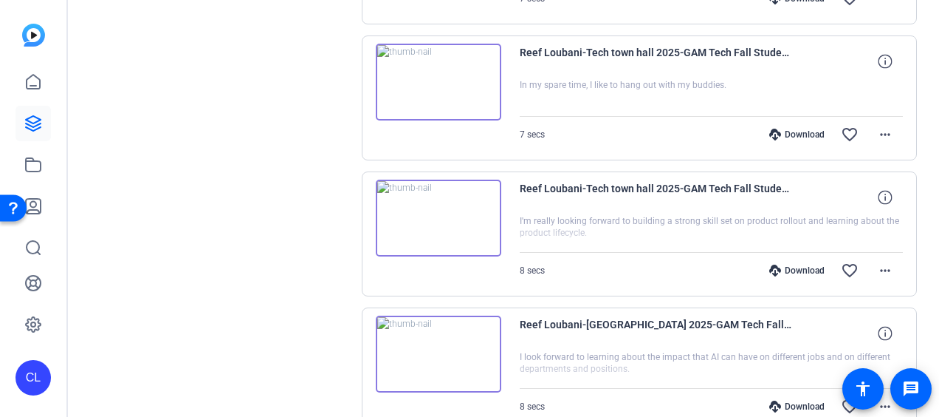
click at [439, 202] on img at bounding box center [439, 217] width 126 height 77
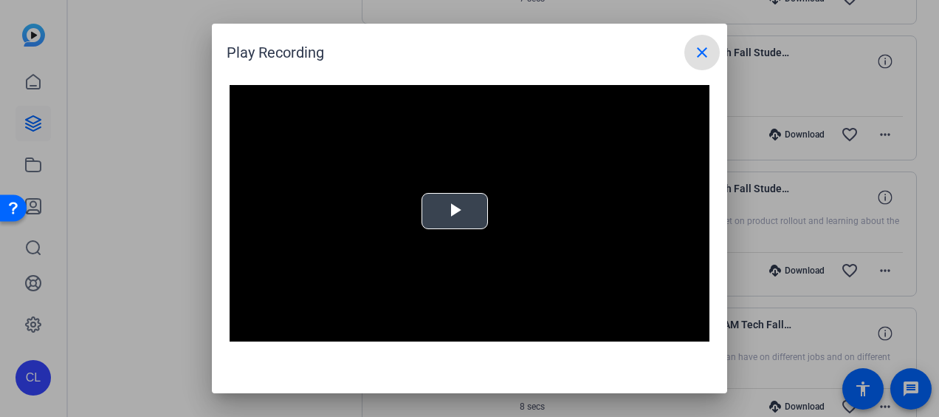
click at [455, 211] on span "Video Player" at bounding box center [455, 211] width 0 height 0
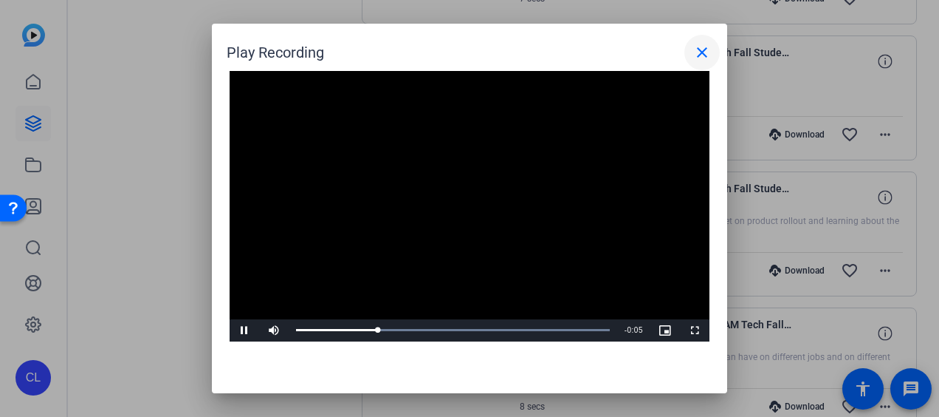
click at [700, 50] on mat-icon "close" at bounding box center [702, 53] width 18 height 18
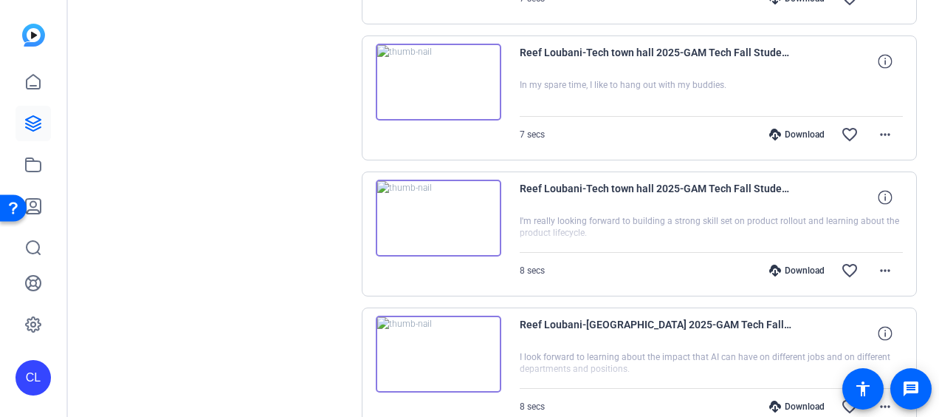
click at [437, 345] on img at bounding box center [439, 353] width 126 height 77
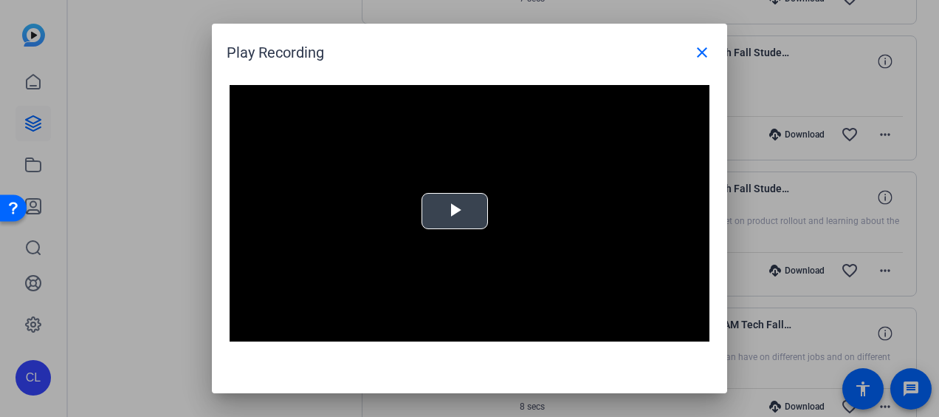
click at [455, 211] on span "Video Player" at bounding box center [455, 211] width 0 height 0
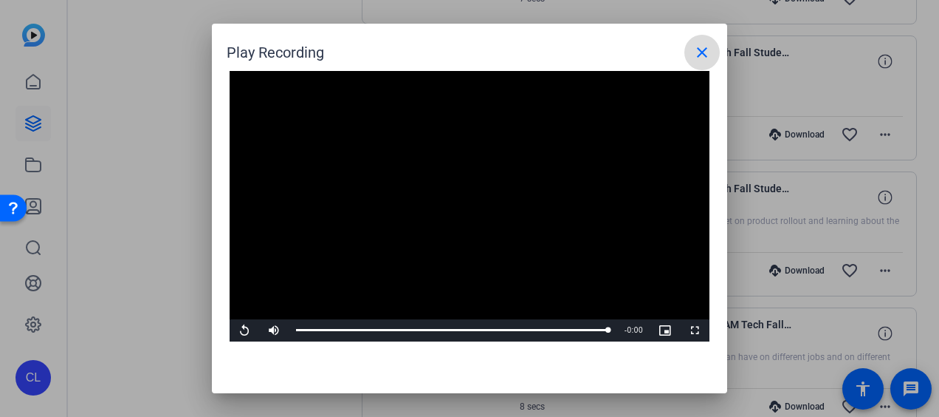
click at [702, 58] on mat-icon "close" at bounding box center [702, 53] width 18 height 18
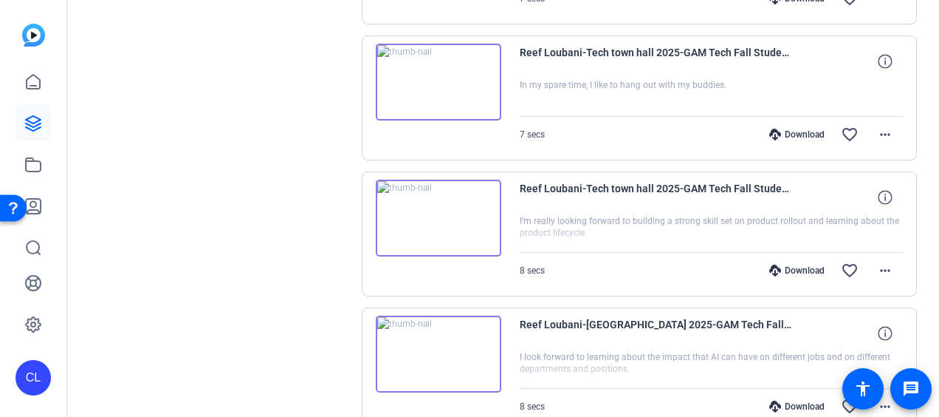
click at [442, 210] on img at bounding box center [439, 217] width 126 height 77
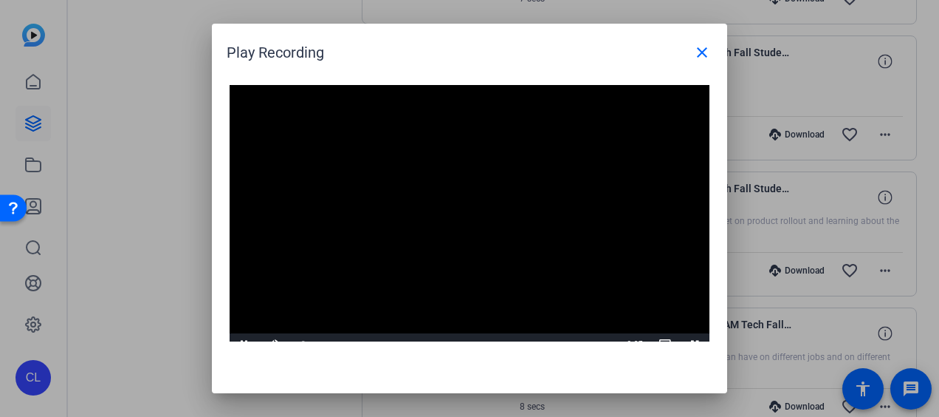
click at [461, 213] on video "Video Player" at bounding box center [470, 220] width 480 height 270
click at [470, 212] on video "Video Player" at bounding box center [470, 220] width 480 height 270
click at [699, 59] on mat-icon "close" at bounding box center [702, 53] width 18 height 18
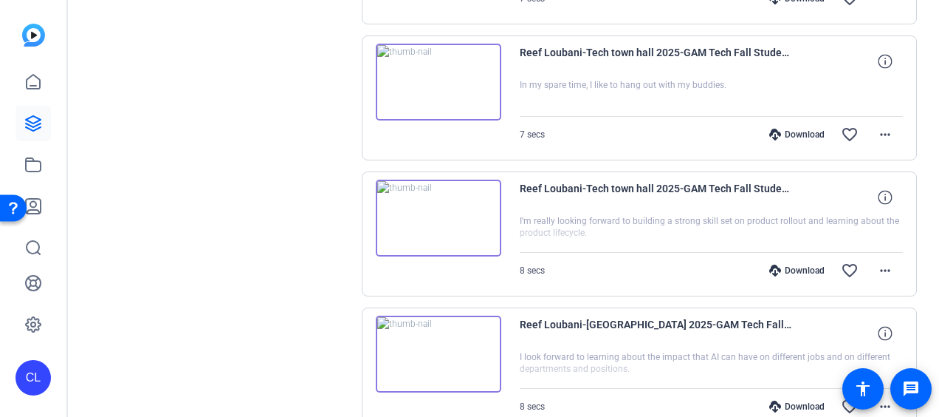
click at [435, 210] on img at bounding box center [439, 217] width 126 height 77
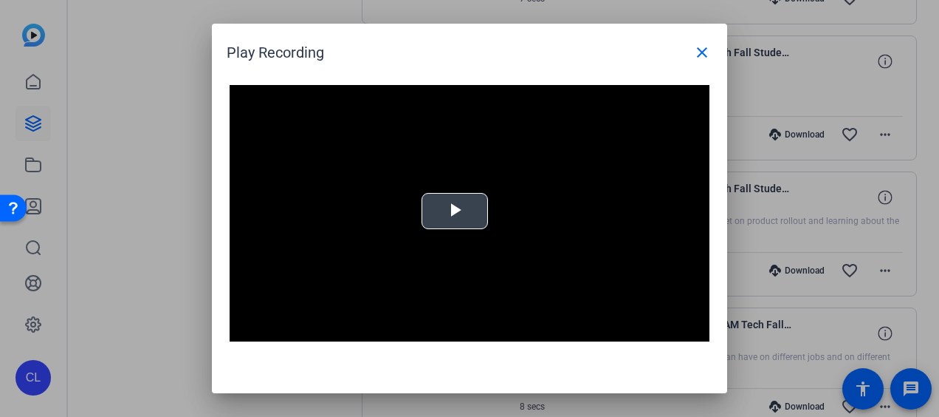
click at [455, 211] on span "Video Player" at bounding box center [455, 211] width 0 height 0
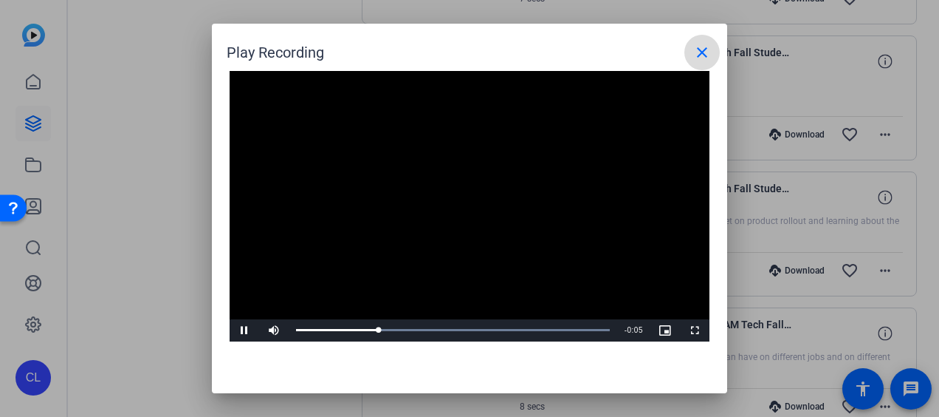
click at [697, 57] on mat-icon "close" at bounding box center [702, 53] width 18 height 18
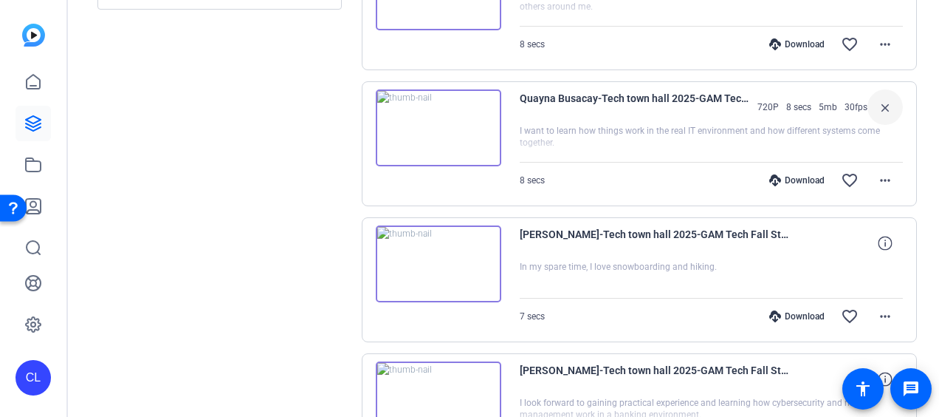
scroll to position [455, 0]
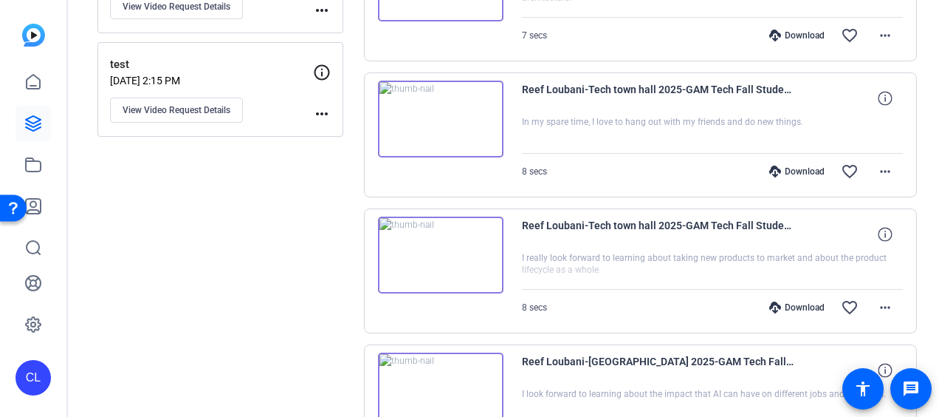
scroll to position [369, 0]
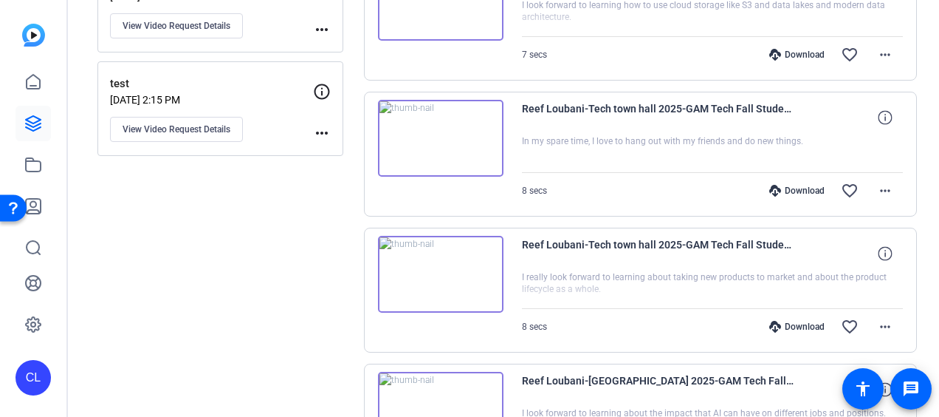
click at [434, 131] on img at bounding box center [441, 138] width 126 height 77
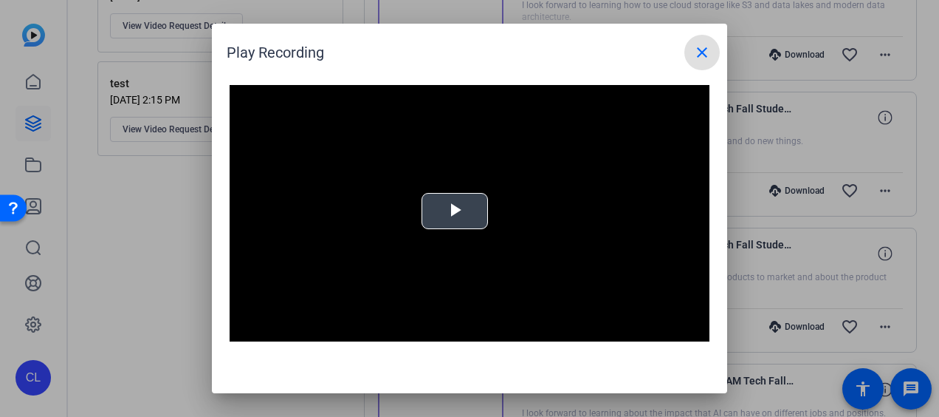
click at [455, 211] on span "Video Player" at bounding box center [455, 211] width 0 height 0
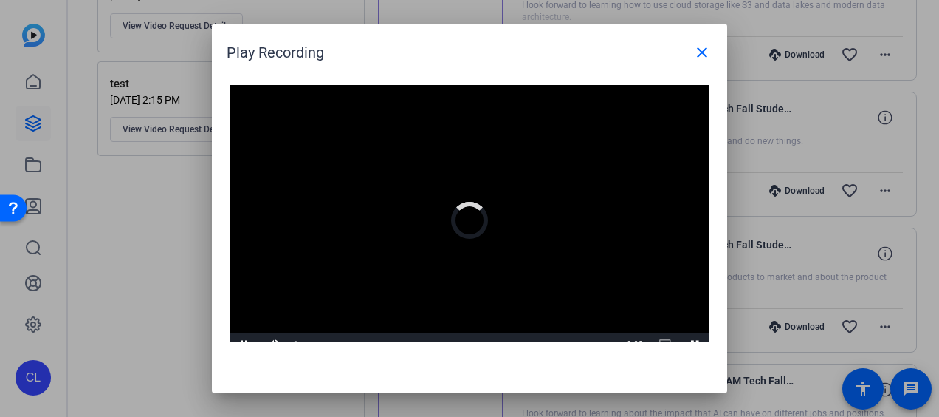
scroll to position [14, 0]
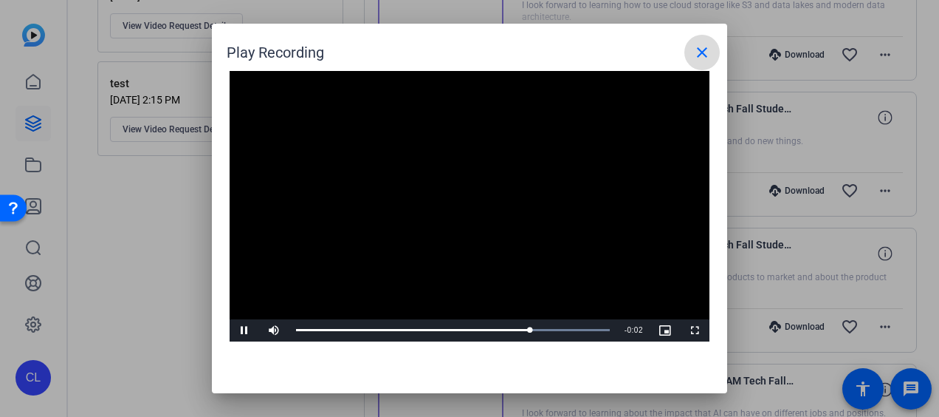
click at [705, 41] on button "close" at bounding box center [702, 52] width 35 height 35
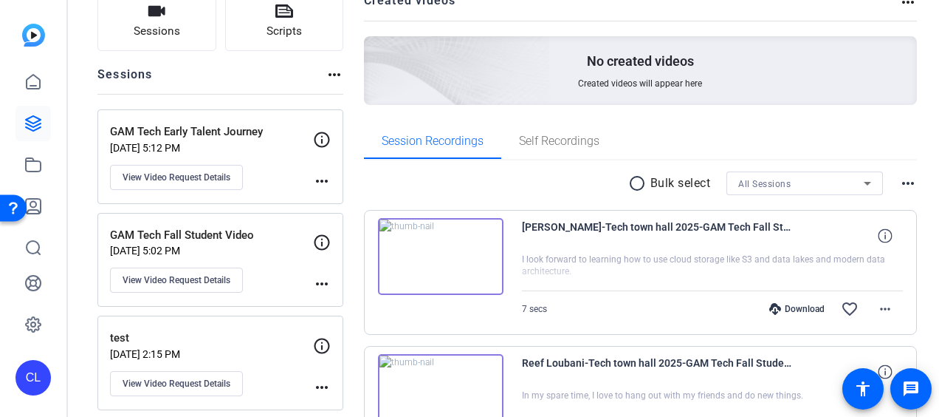
scroll to position [222, 0]
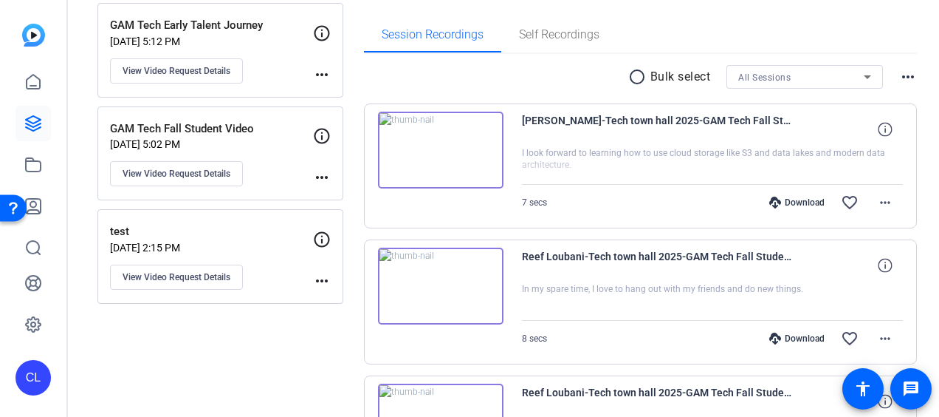
click at [449, 148] on img at bounding box center [441, 150] width 126 height 77
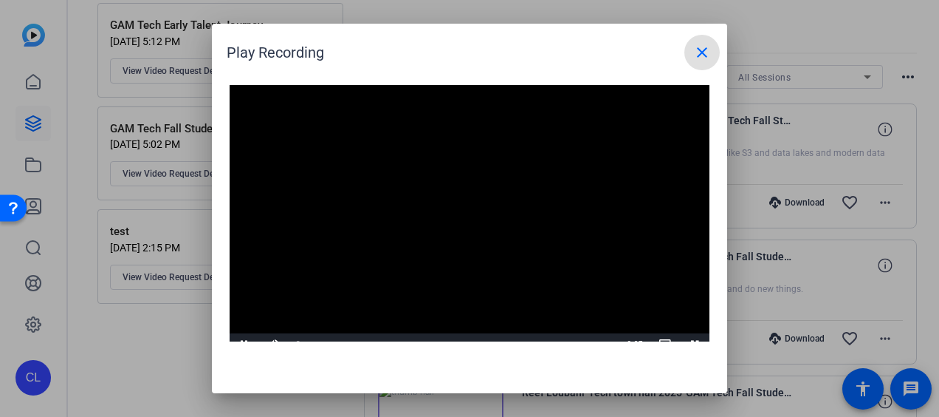
click at [455, 205] on video "Video Player" at bounding box center [470, 220] width 480 height 270
click at [544, 219] on video "Video Player" at bounding box center [470, 220] width 480 height 270
click at [706, 60] on mat-icon "close" at bounding box center [702, 53] width 18 height 18
